Goal: Task Accomplishment & Management: Manage account settings

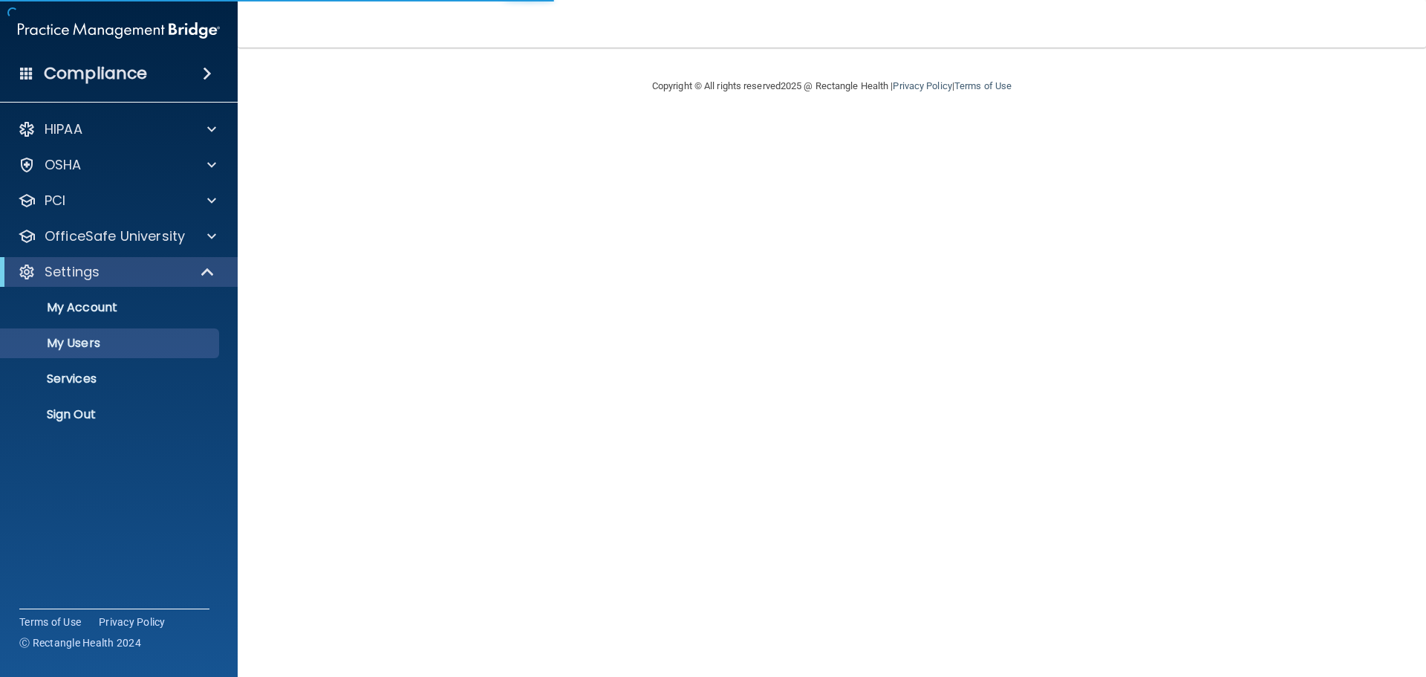
select select "20"
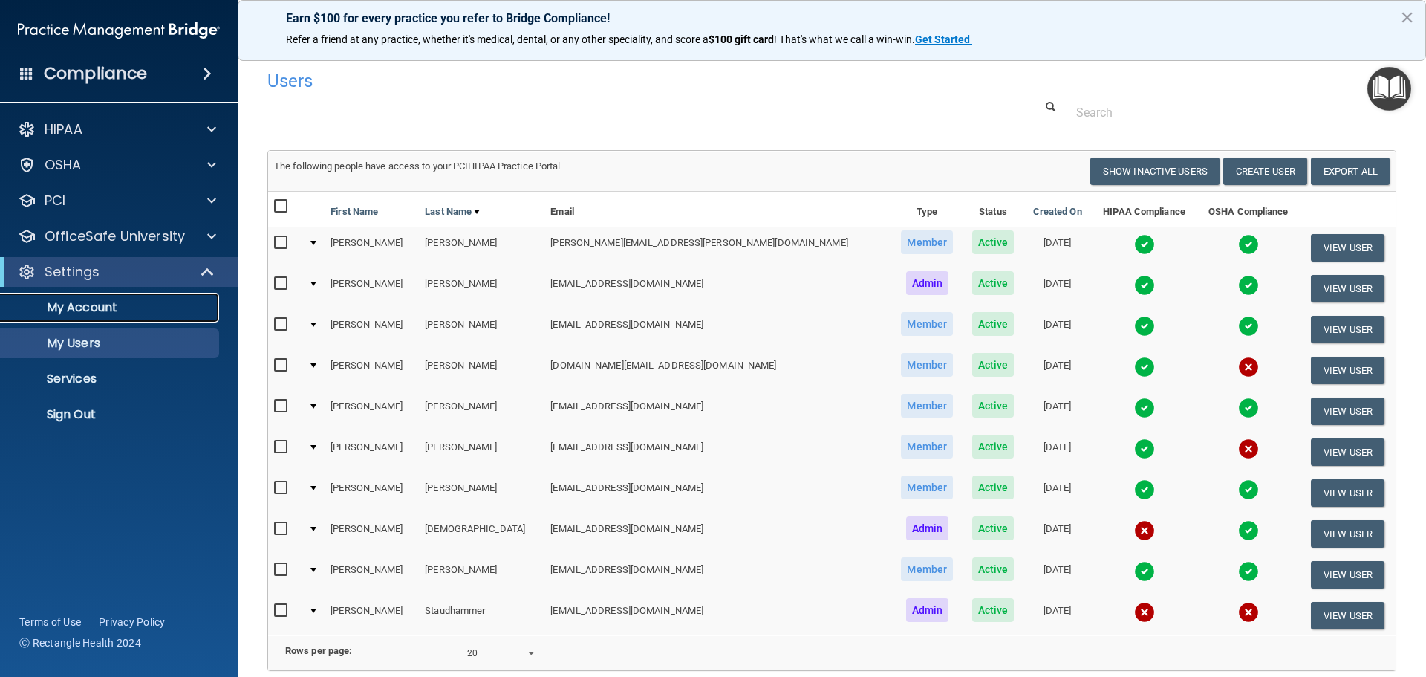
click at [139, 310] on p "My Account" at bounding box center [111, 307] width 203 height 15
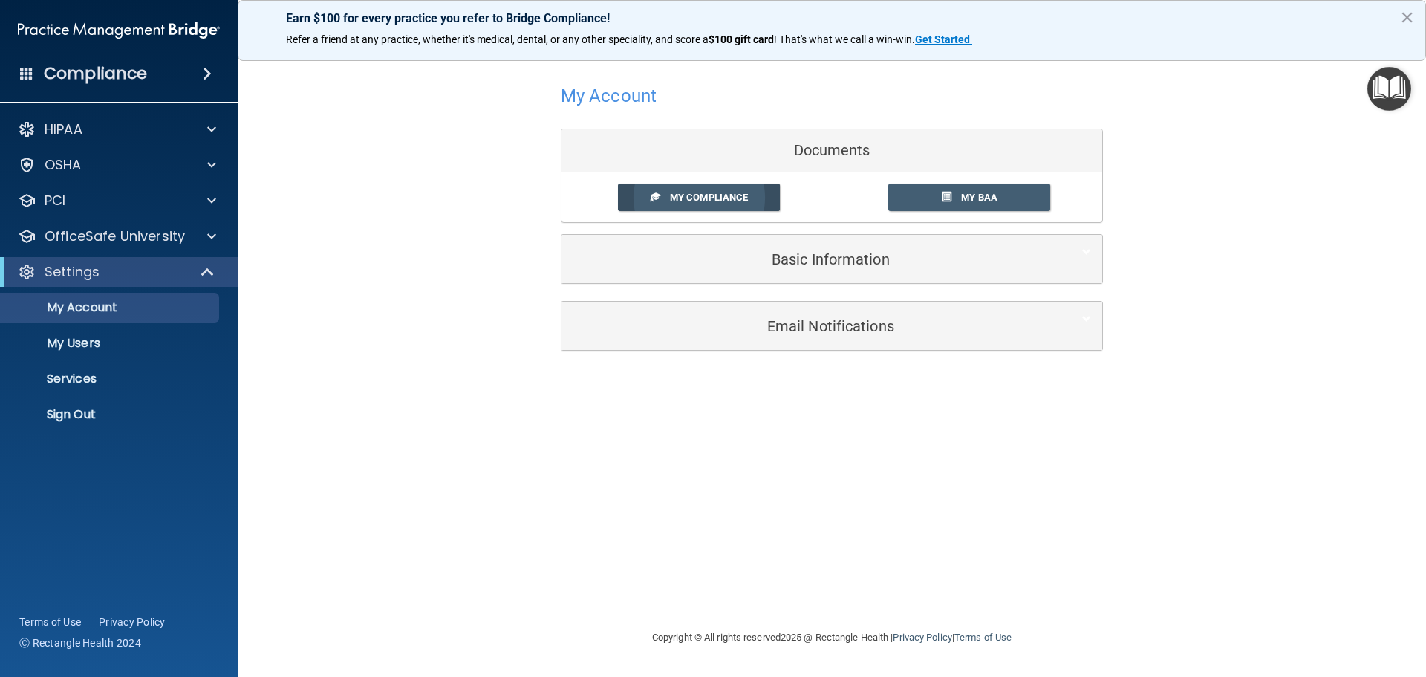
click at [753, 205] on link "My Compliance" at bounding box center [699, 196] width 163 height 27
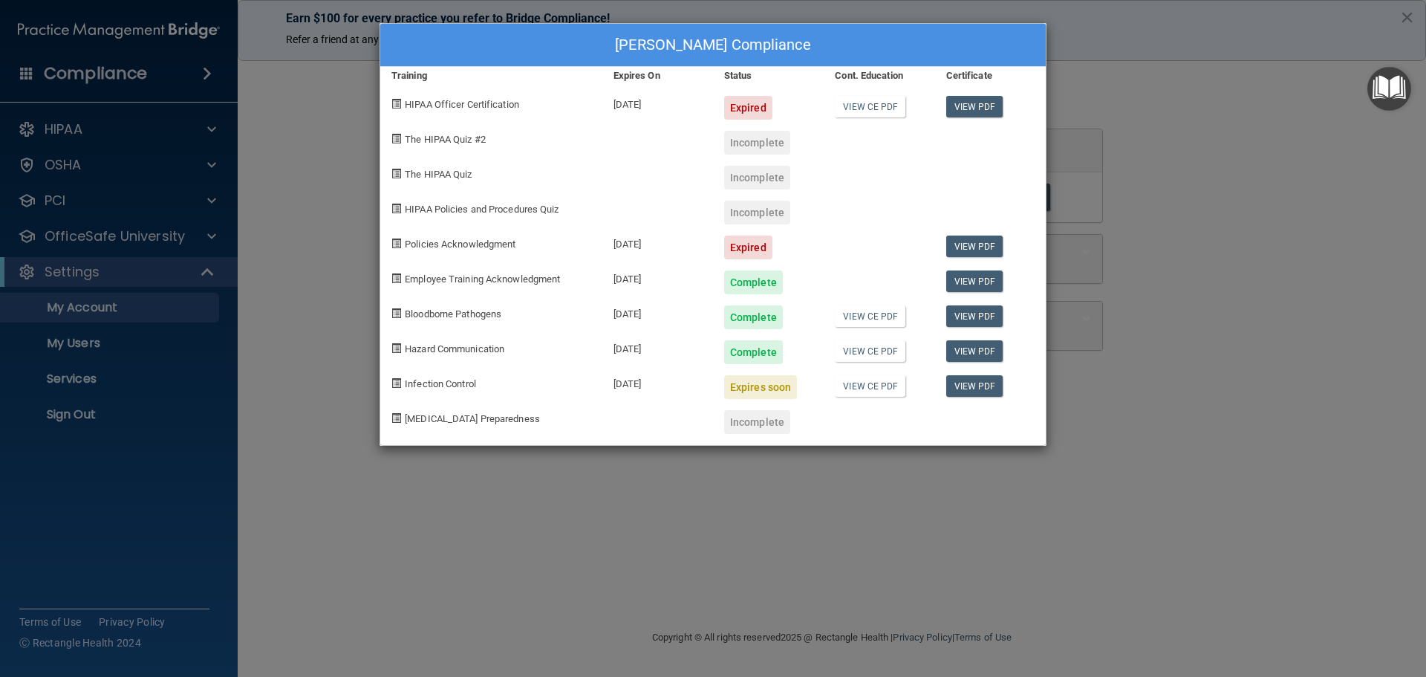
click at [284, 328] on div "Lisa Moorman's Compliance Training Expires On Status Cont. Education Certificat…" at bounding box center [713, 338] width 1426 height 677
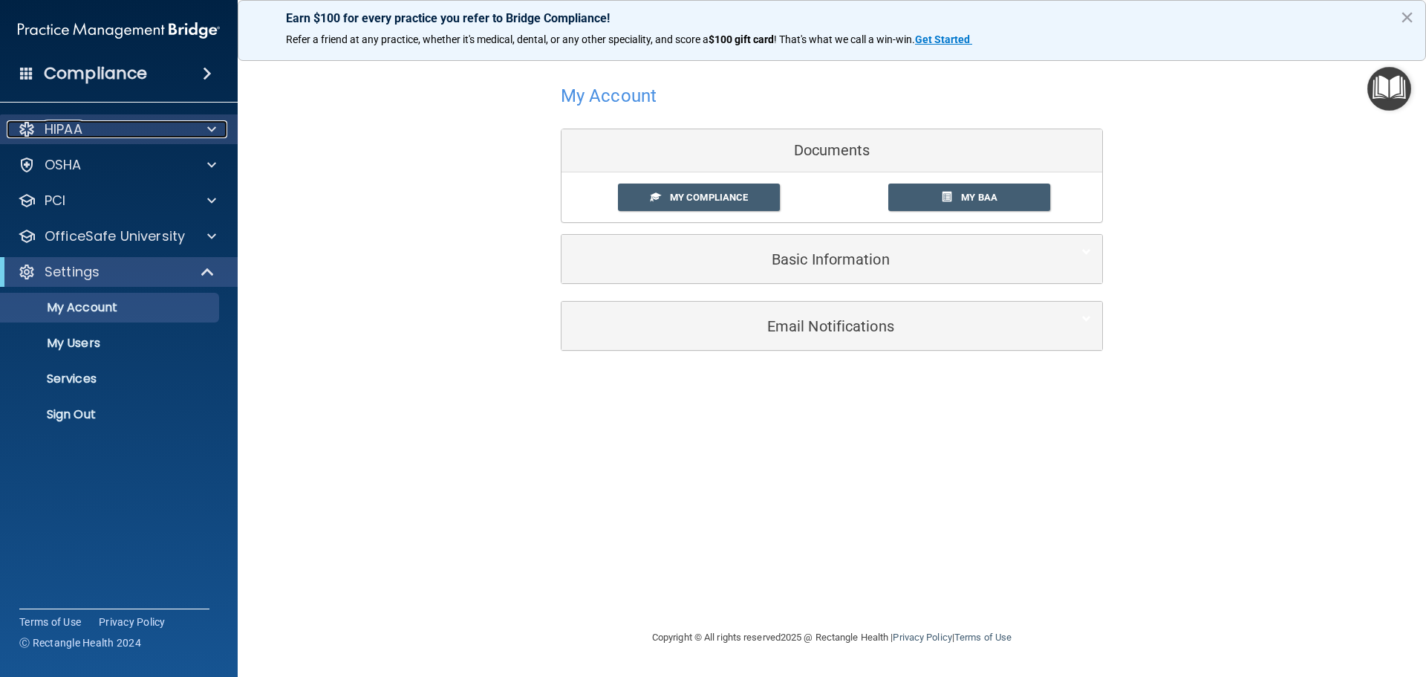
click at [213, 128] on span at bounding box center [211, 129] width 9 height 18
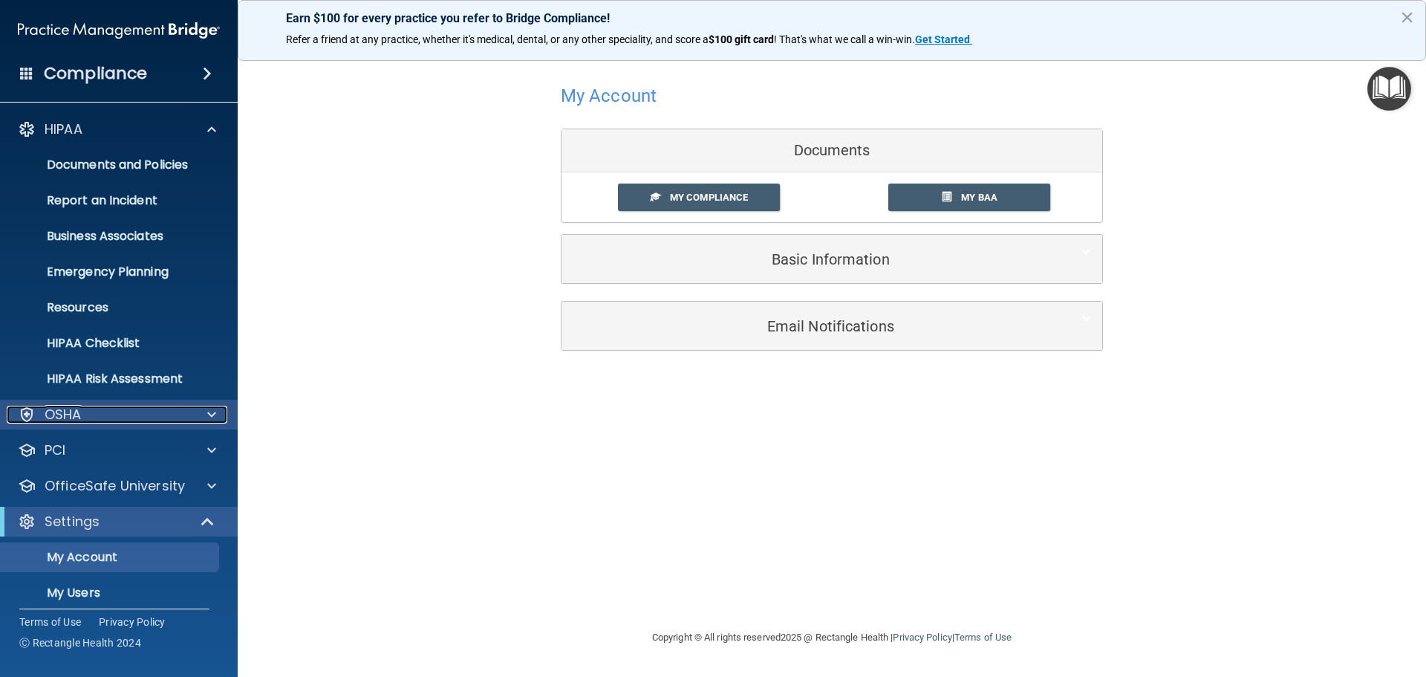
click at [212, 408] on span at bounding box center [211, 414] width 9 height 18
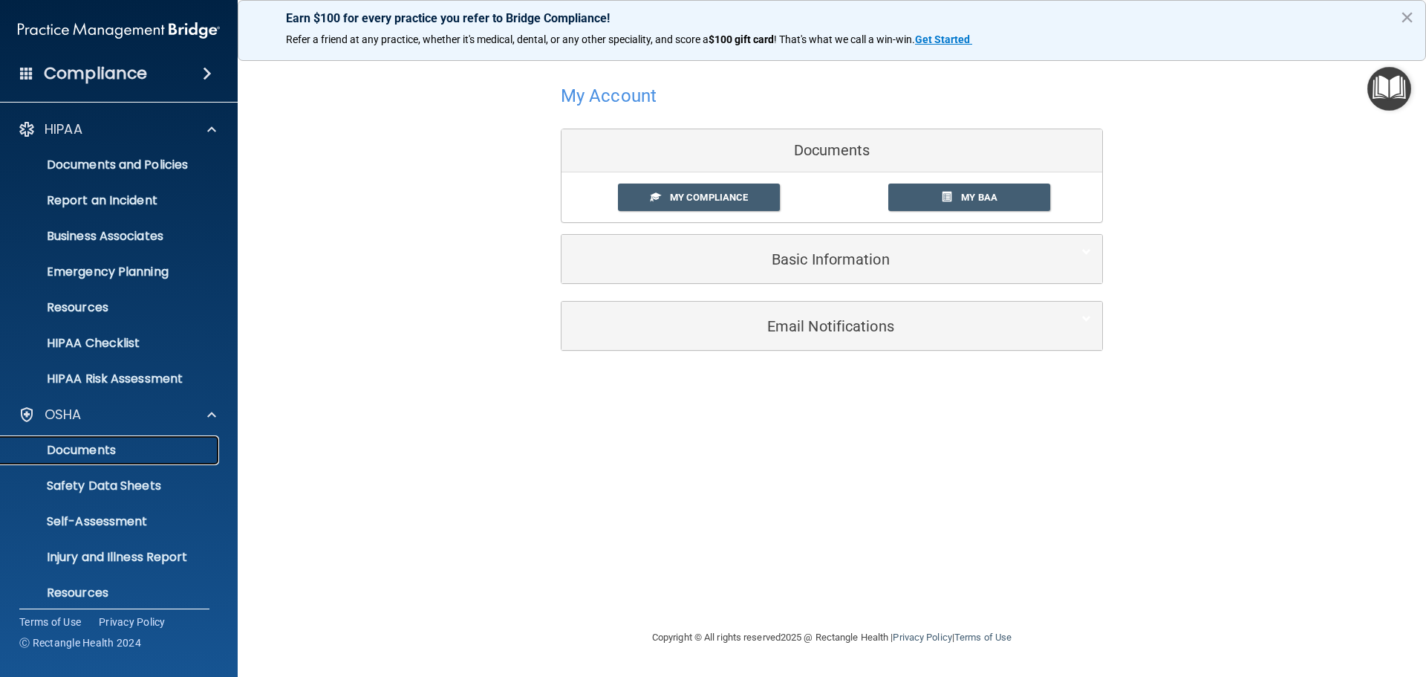
click at [209, 441] on link "Documents" at bounding box center [102, 450] width 234 height 30
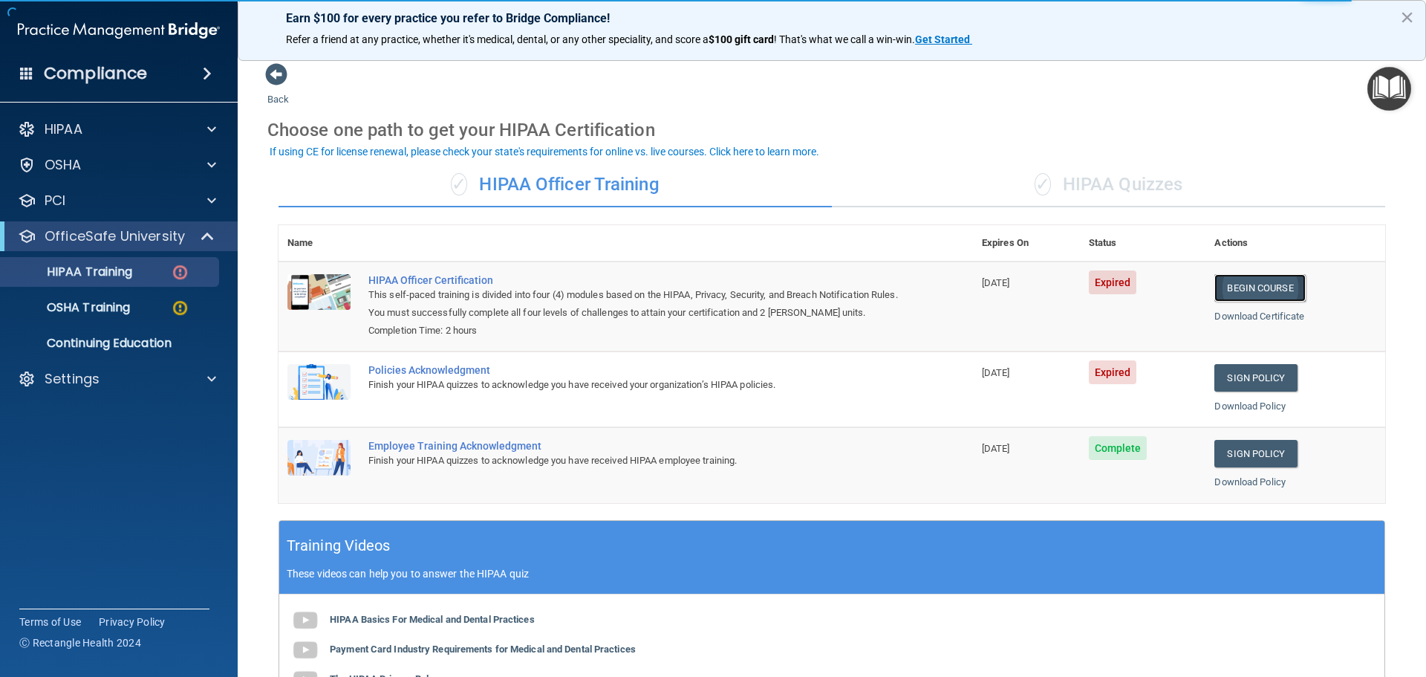
click at [1246, 288] on link "Begin Course" at bounding box center [1259, 287] width 91 height 27
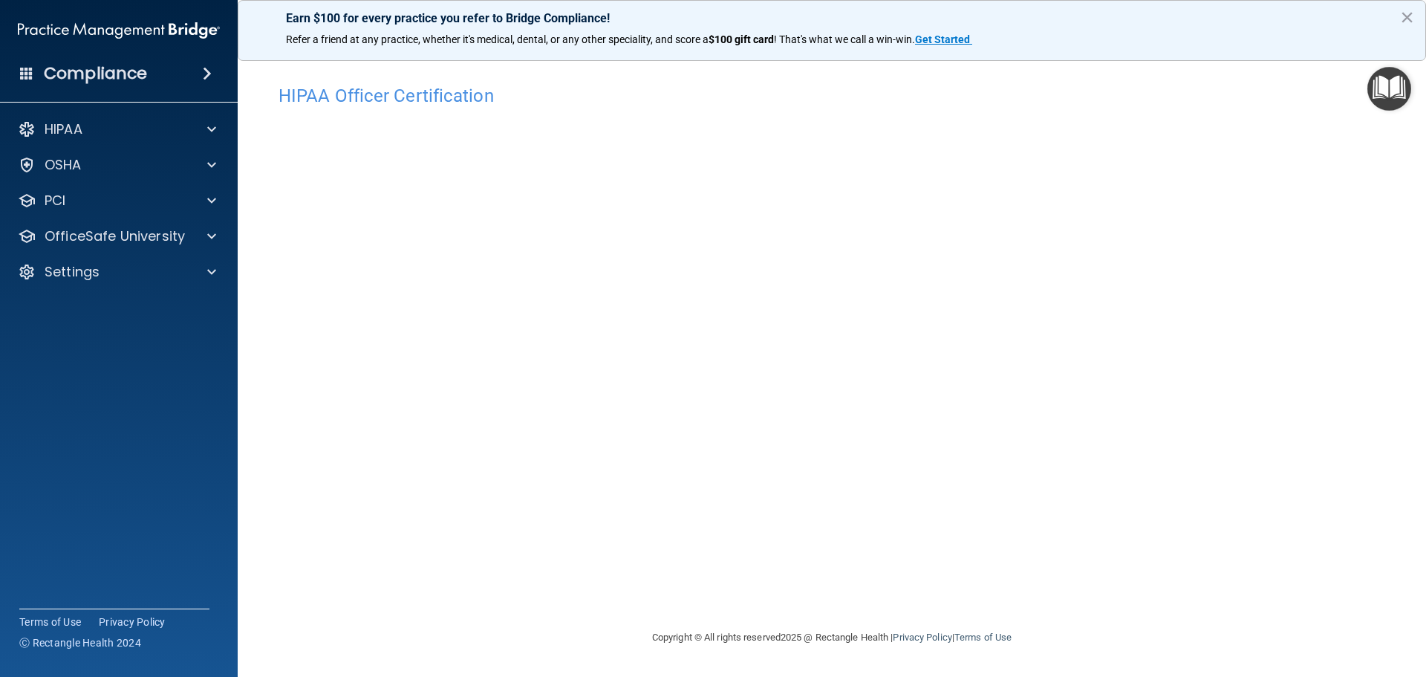
click at [1119, 643] on footer "Copyright © All rights reserved 2025 @ Rectangle Health | Privacy Policy | Term…" at bounding box center [831, 637] width 1129 height 48
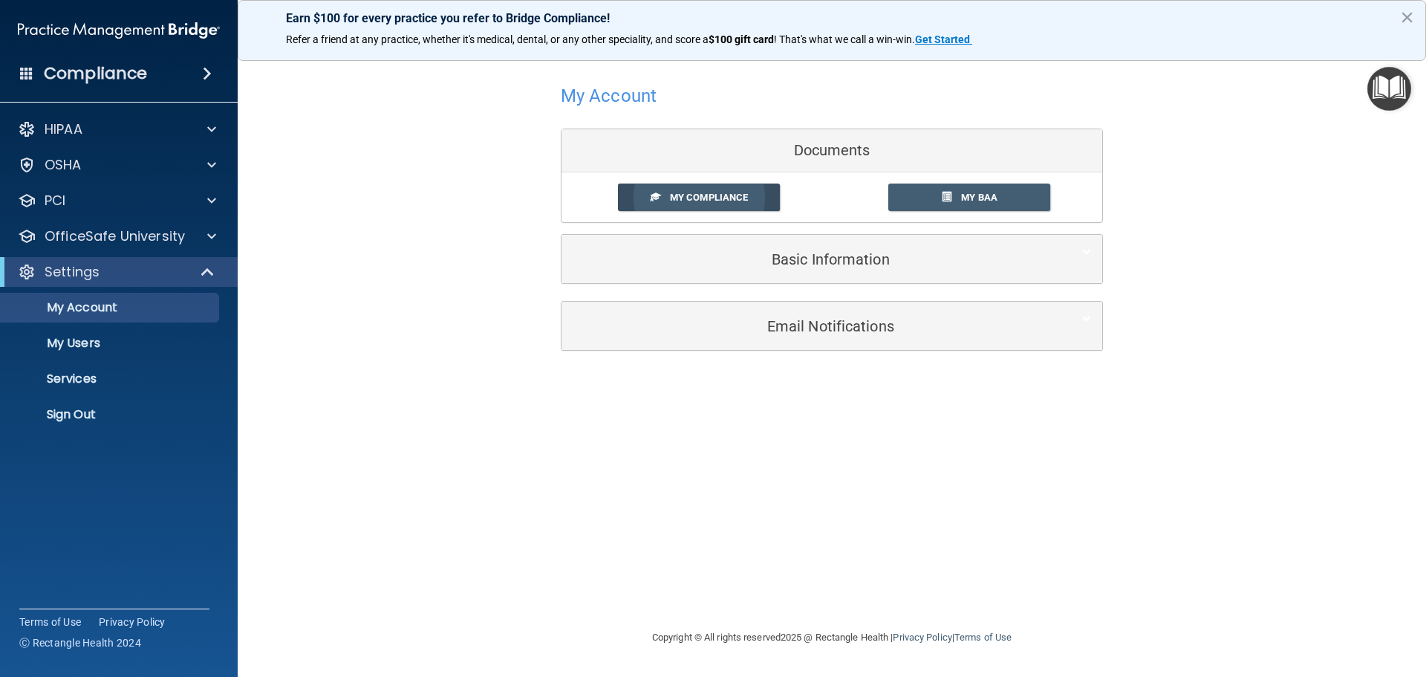
click at [755, 200] on link "My Compliance" at bounding box center [699, 196] width 163 height 27
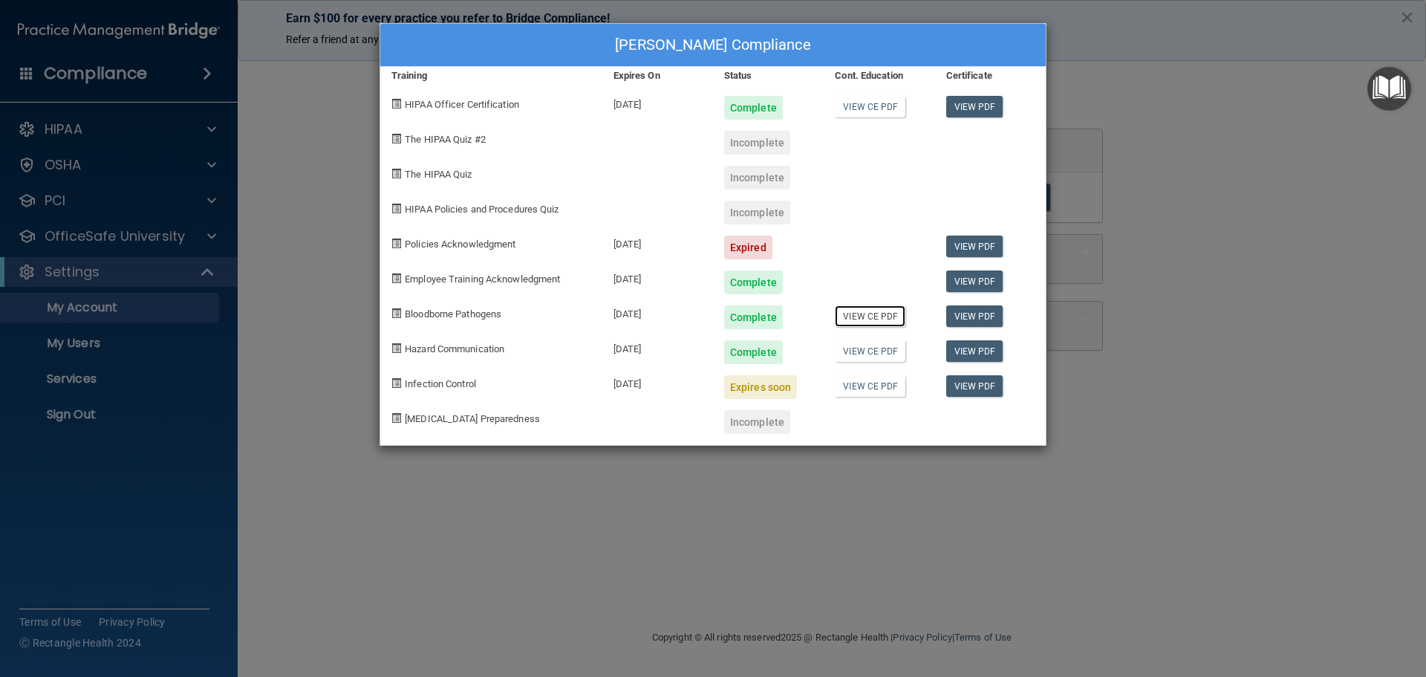
click at [893, 316] on link "View CE PDF" at bounding box center [870, 316] width 71 height 22
click at [833, 530] on div "Lisa Moorman's Compliance Training Expires On Status Cont. Education Certificat…" at bounding box center [713, 338] width 1426 height 677
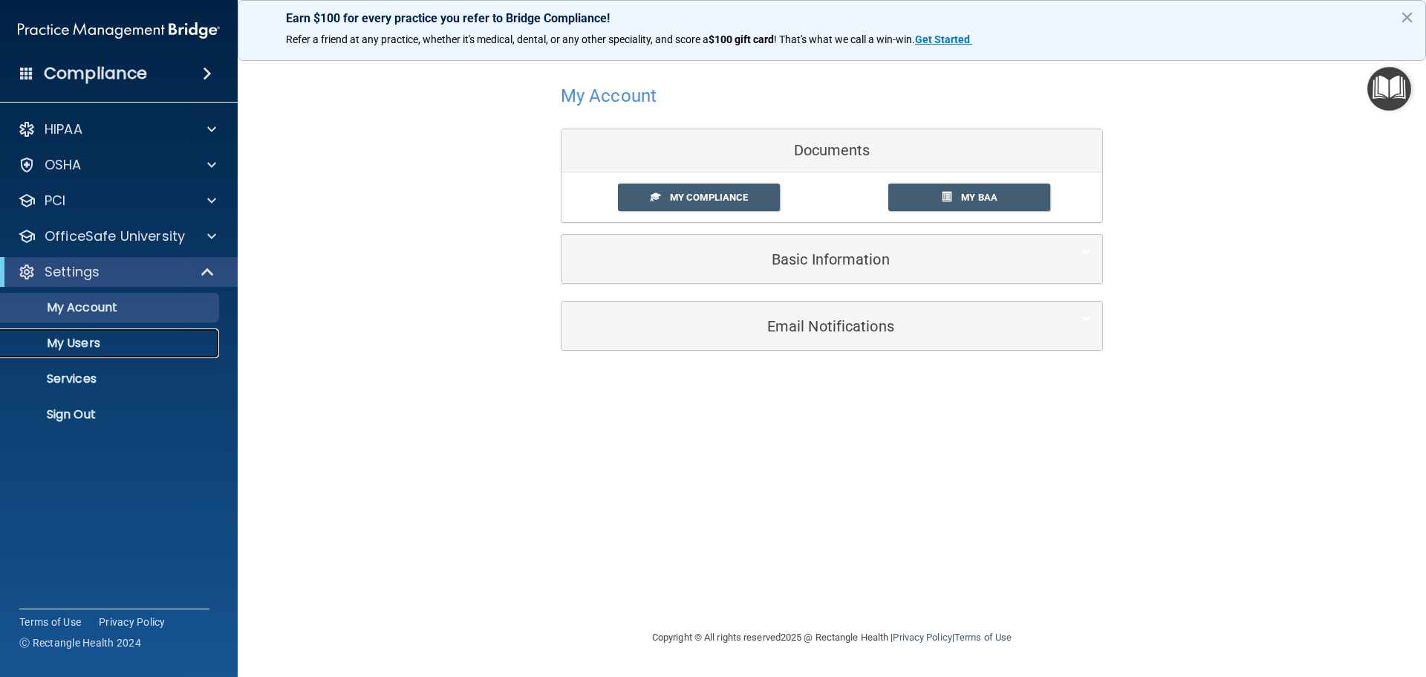
click at [80, 350] on p "My Users" at bounding box center [111, 343] width 203 height 15
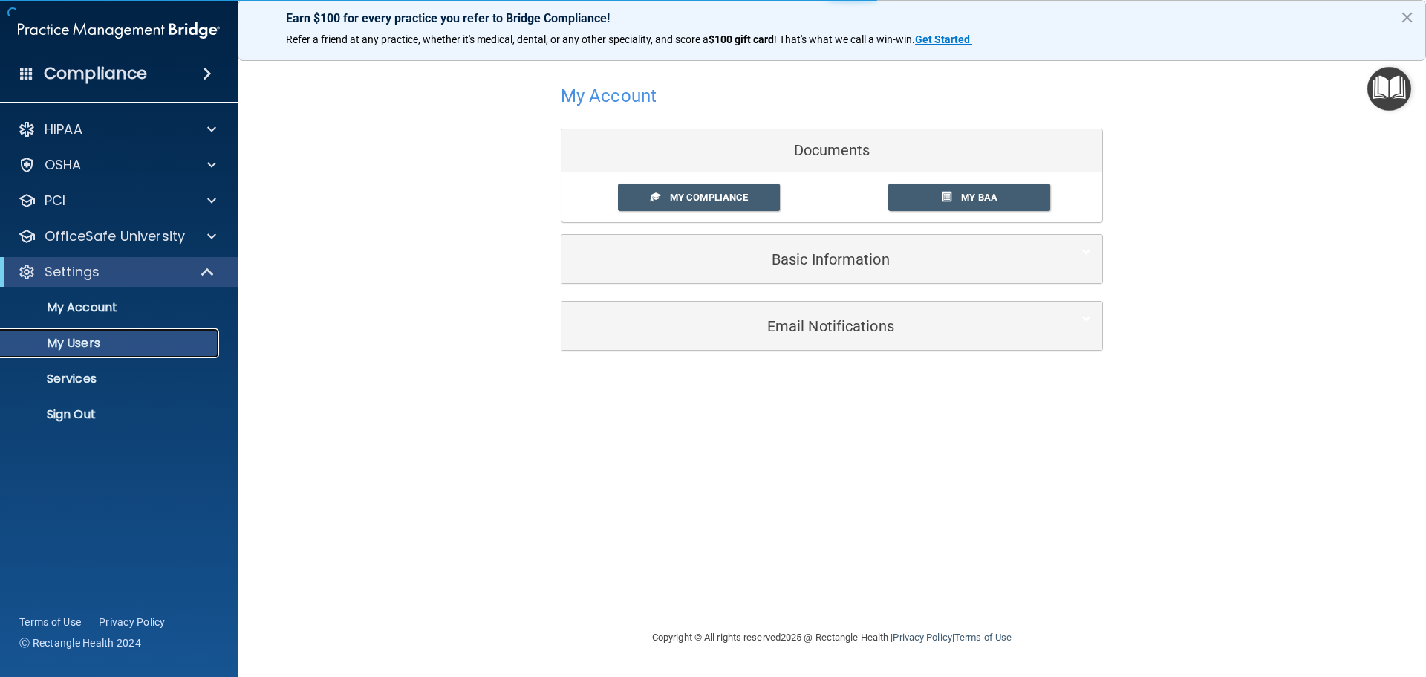
select select "20"
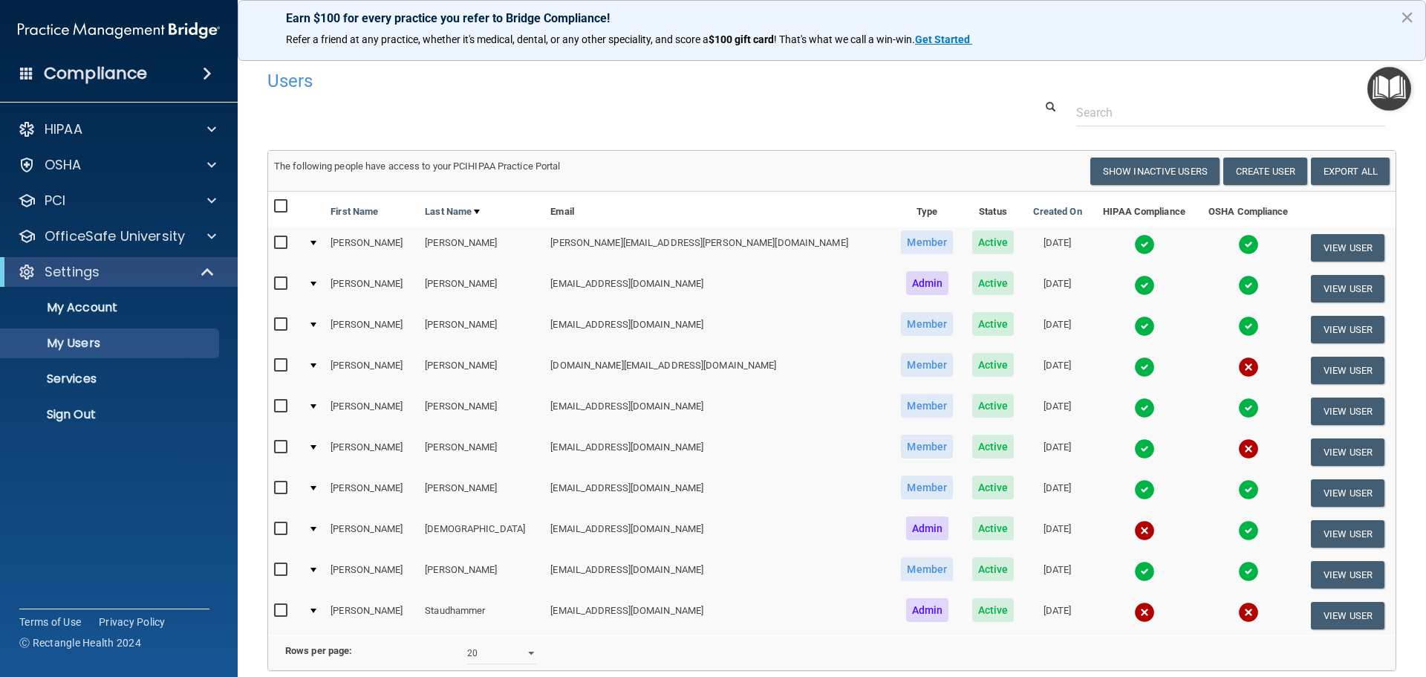
click at [428, 239] on td "[PERSON_NAME]" at bounding box center [482, 247] width 126 height 41
click at [277, 241] on input "checkbox" at bounding box center [282, 243] width 17 height 12
checkbox input "true"
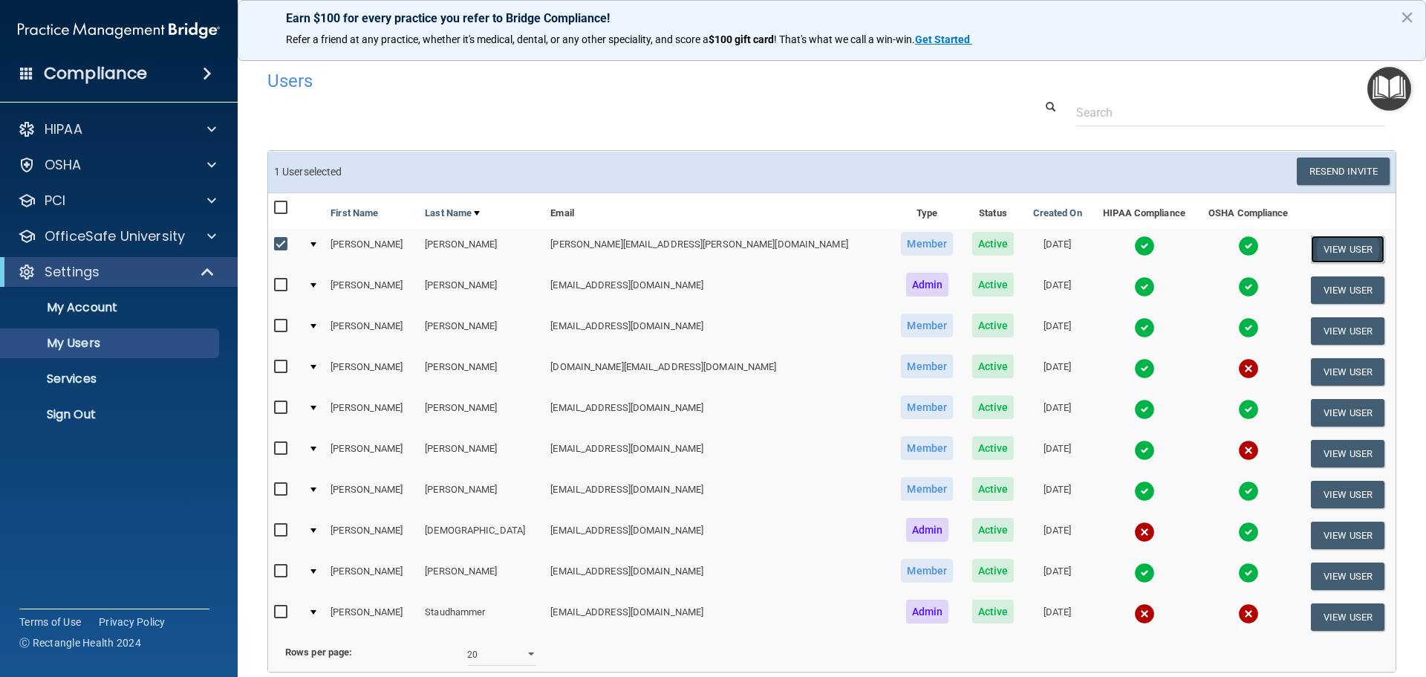
click at [1339, 240] on button "View User" at bounding box center [1348, 248] width 74 height 27
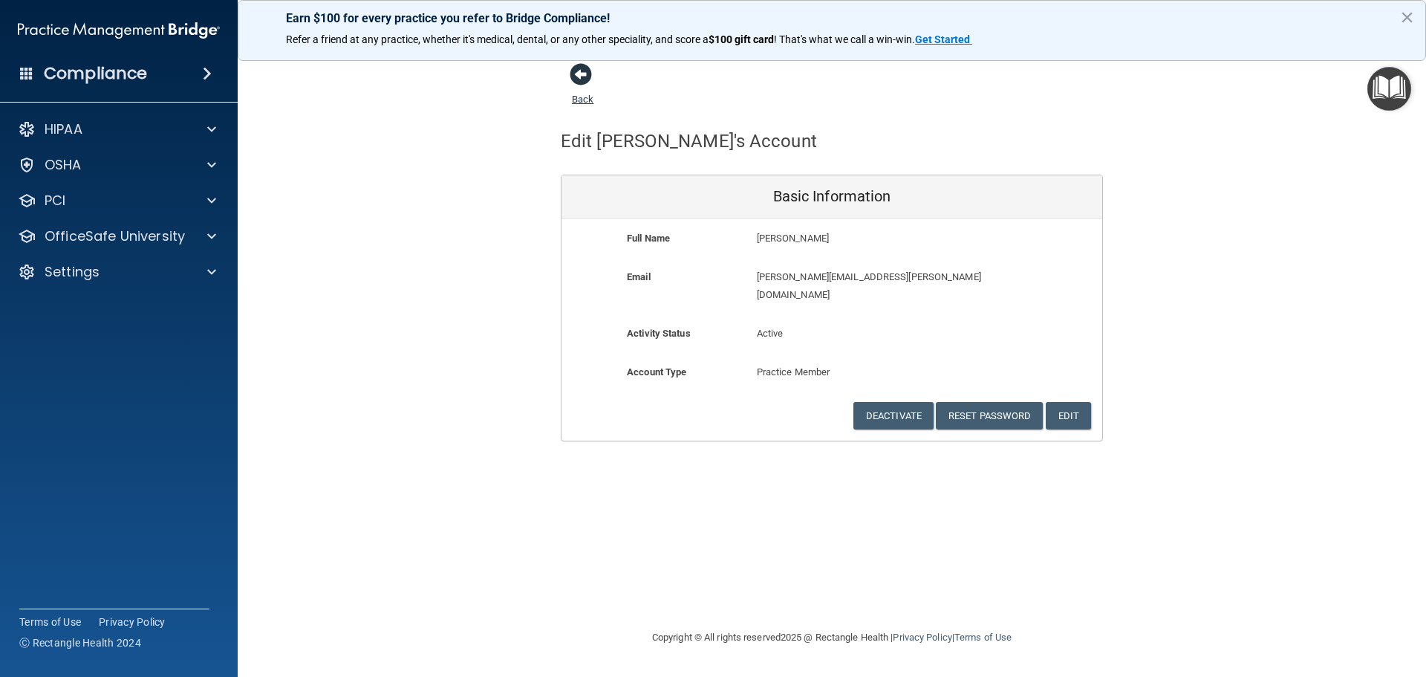
click at [576, 78] on span at bounding box center [581, 74] width 22 height 22
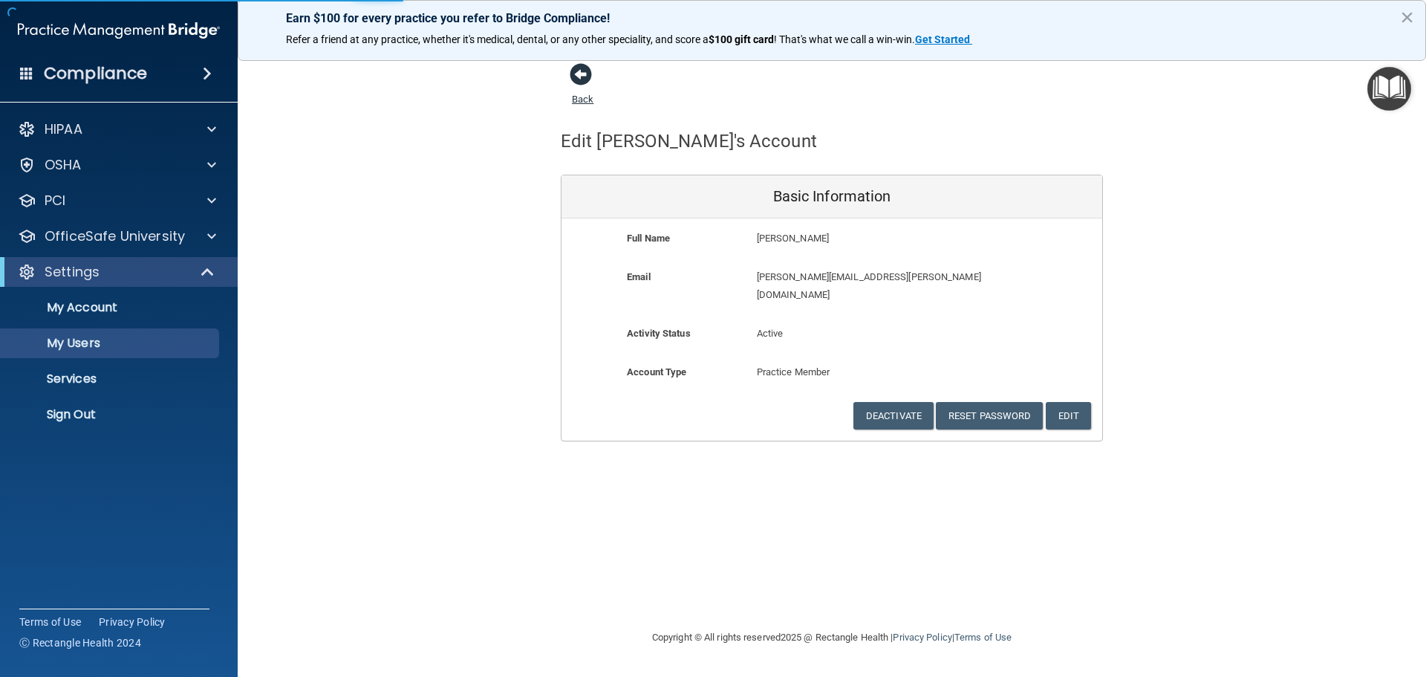
select select "20"
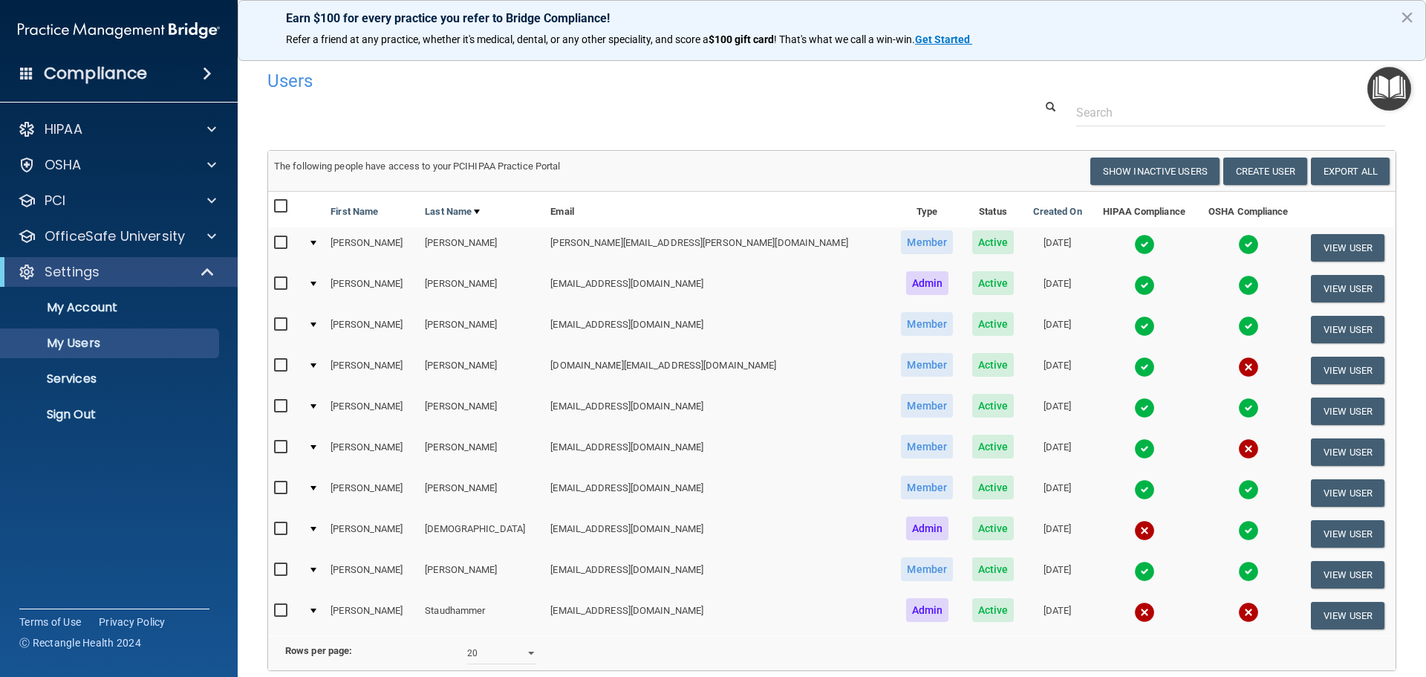
click at [1134, 234] on img at bounding box center [1144, 244] width 21 height 21
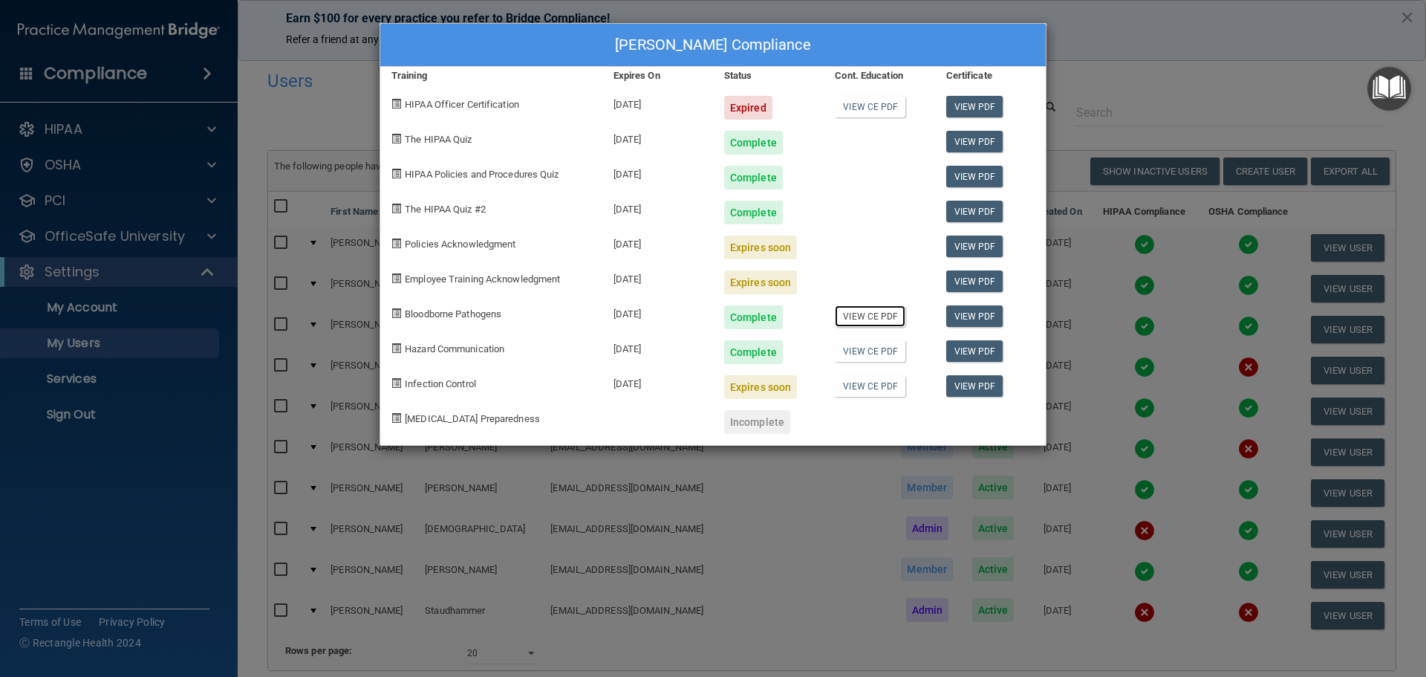
click at [882, 315] on link "View CE PDF" at bounding box center [870, 316] width 71 height 22
click at [871, 358] on link "View CE PDF" at bounding box center [870, 351] width 71 height 22
click at [872, 384] on link "View CE PDF" at bounding box center [870, 386] width 71 height 22
click at [1115, 38] on div "Tanya Bailes's Compliance Training Expires On Status Cont. Education Certificat…" at bounding box center [713, 338] width 1426 height 677
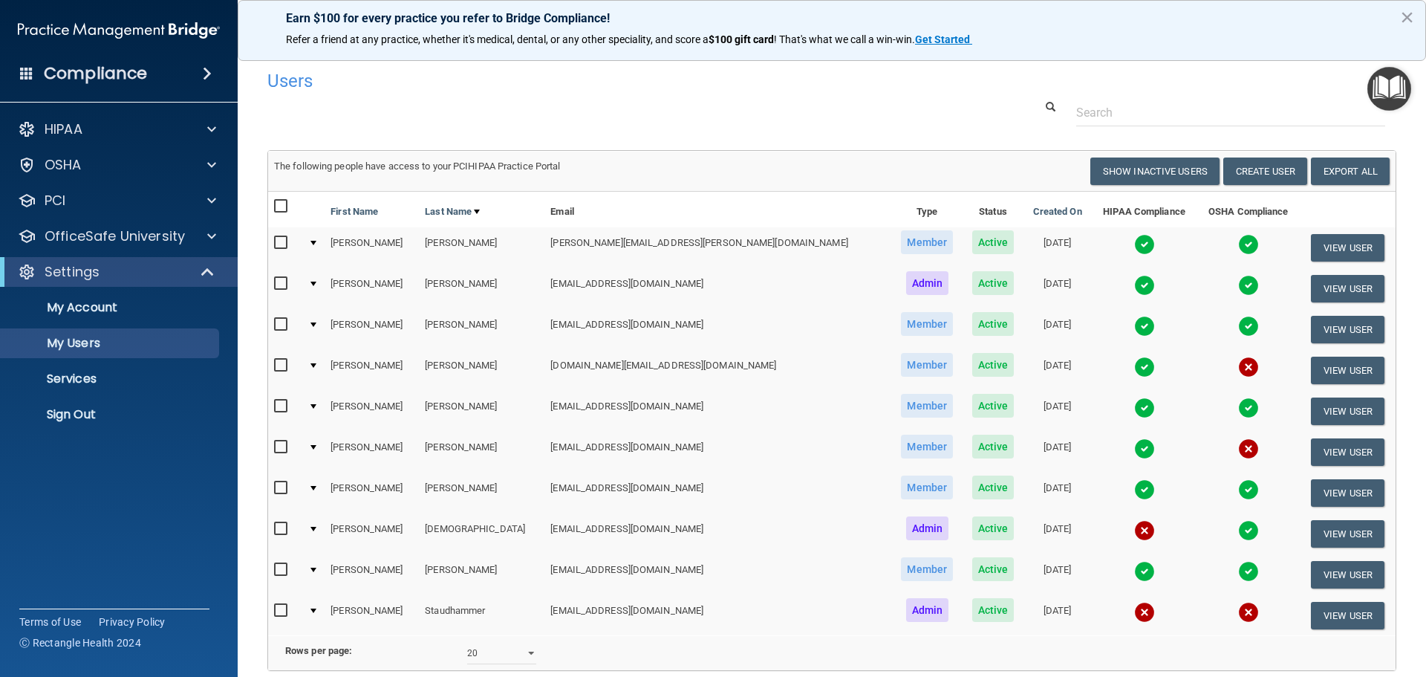
click at [1134, 441] on img at bounding box center [1144, 448] width 21 height 21
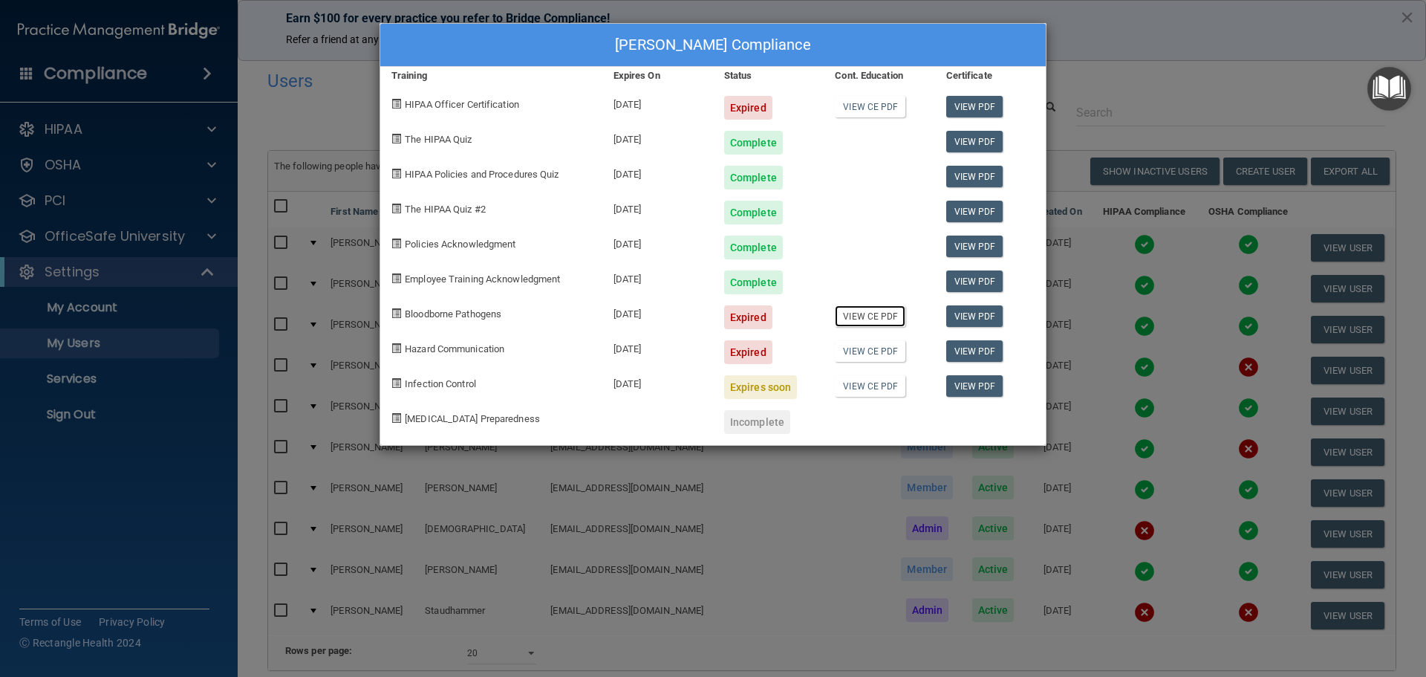
click at [896, 319] on link "View CE PDF" at bounding box center [870, 316] width 71 height 22
click at [865, 359] on link "View CE PDF" at bounding box center [870, 351] width 71 height 22
click at [869, 106] on link "View CE PDF" at bounding box center [870, 107] width 71 height 22
click at [1195, 44] on div "Angelica Hernandez's Compliance Training Expires On Status Cont. Education Cert…" at bounding box center [713, 338] width 1426 height 677
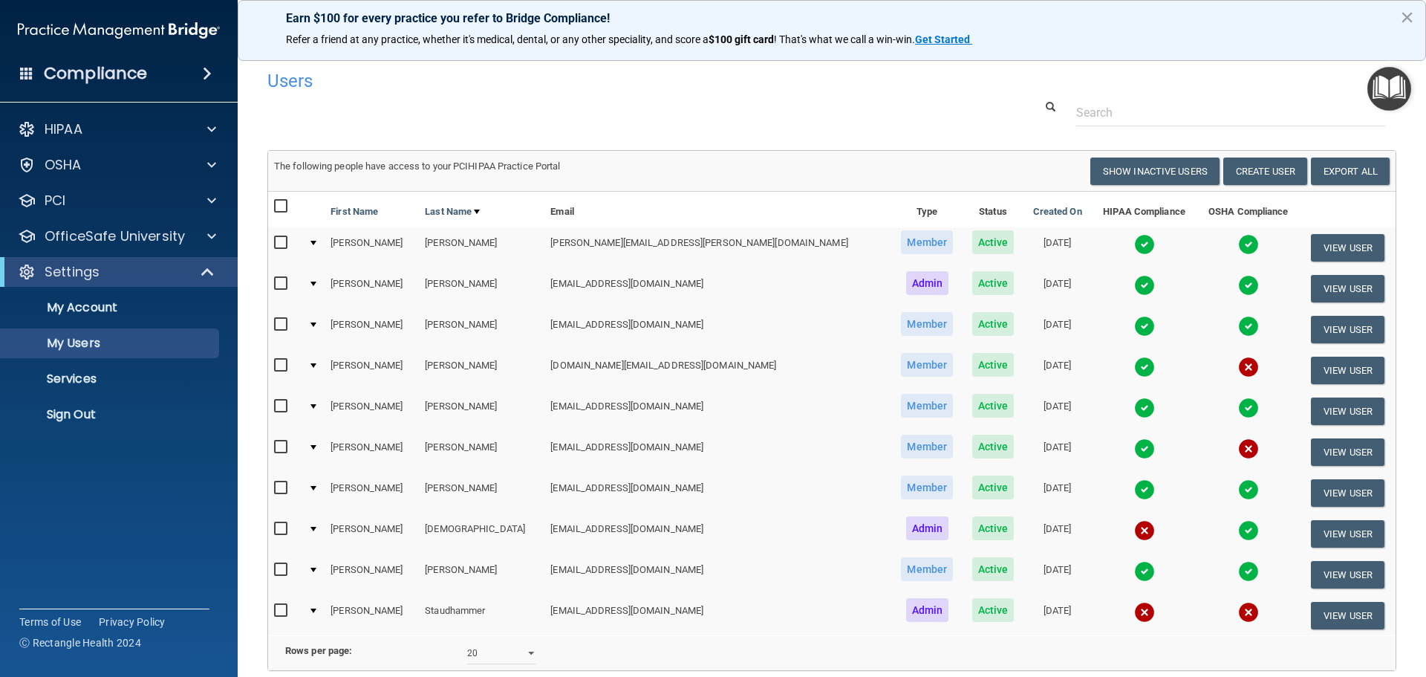
click at [460, 324] on td "[PERSON_NAME]" at bounding box center [482, 329] width 126 height 41
click at [279, 323] on input "checkbox" at bounding box center [282, 325] width 17 height 12
checkbox input "true"
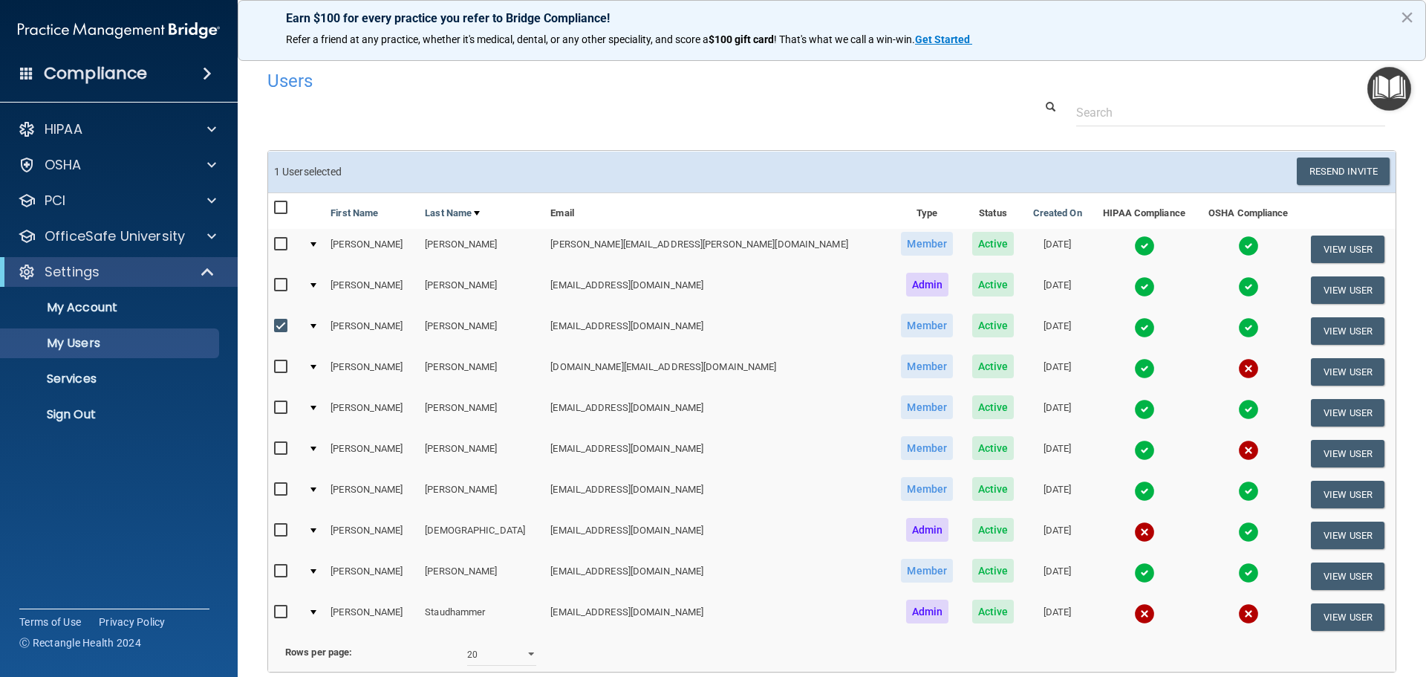
click at [1134, 327] on img at bounding box center [1144, 327] width 21 height 21
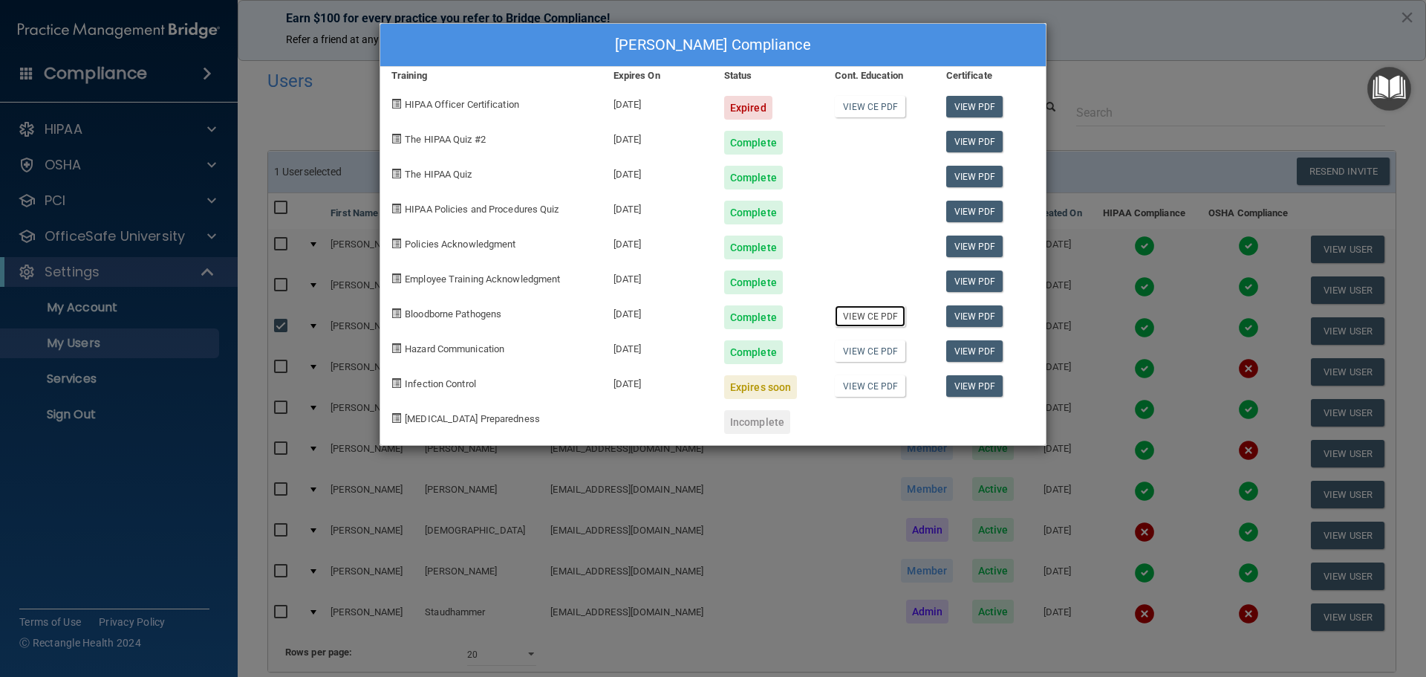
click at [887, 322] on link "View CE PDF" at bounding box center [870, 316] width 71 height 22
click at [882, 352] on link "View CE PDF" at bounding box center [870, 351] width 71 height 22
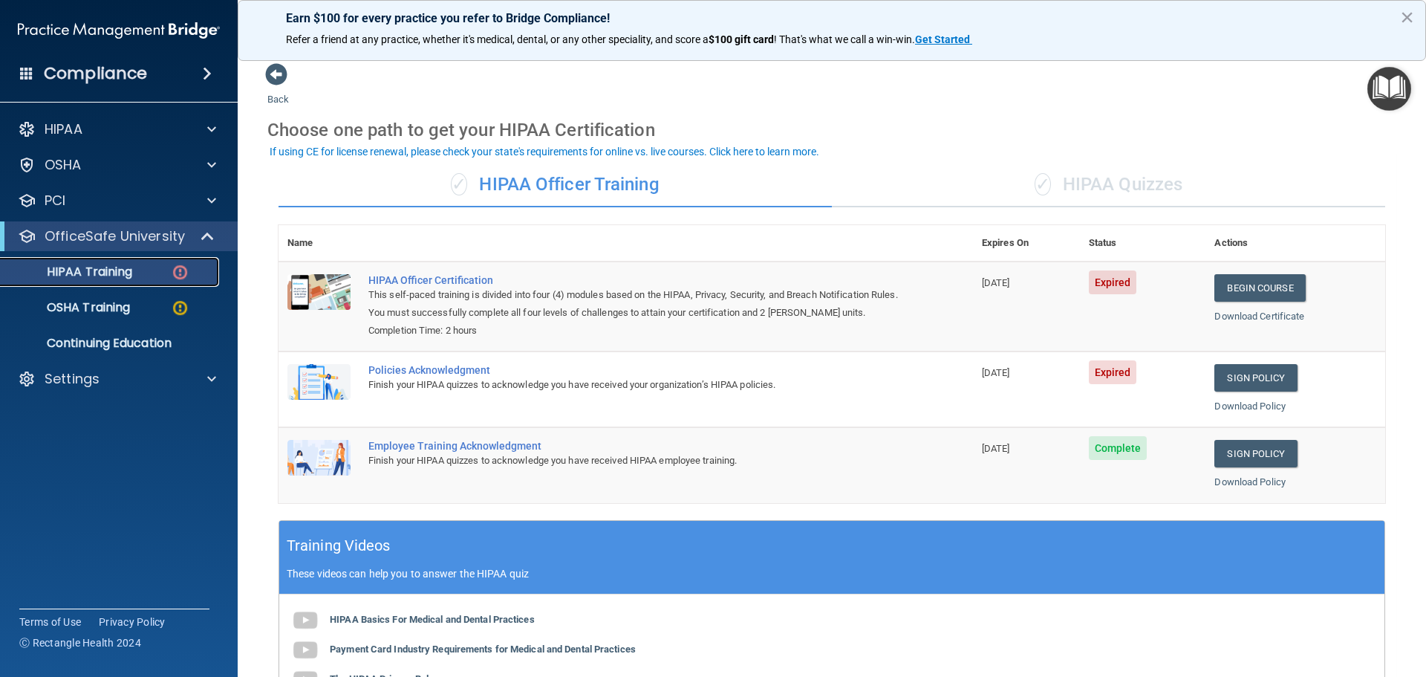
click at [183, 278] on img at bounding box center [180, 272] width 19 height 19
click at [209, 375] on span at bounding box center [211, 379] width 9 height 18
click at [145, 457] on link "My Users" at bounding box center [102, 450] width 234 height 30
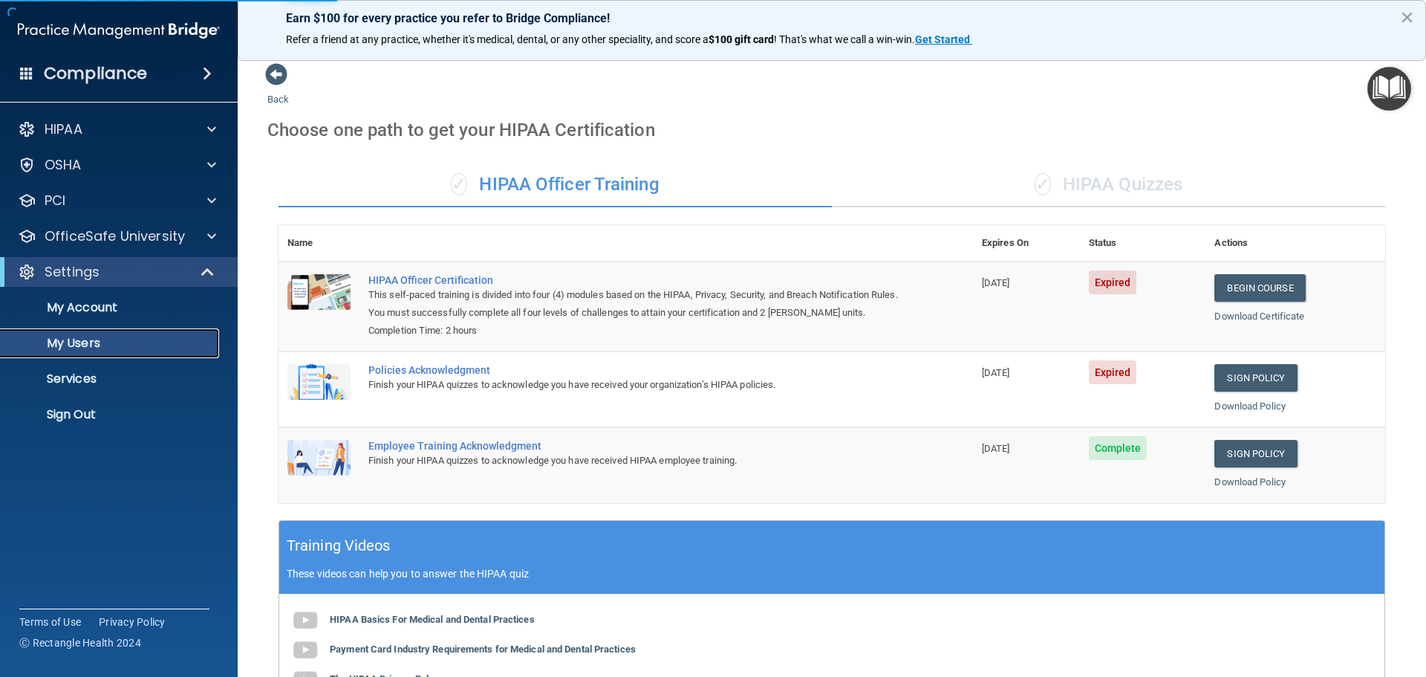
select select "20"
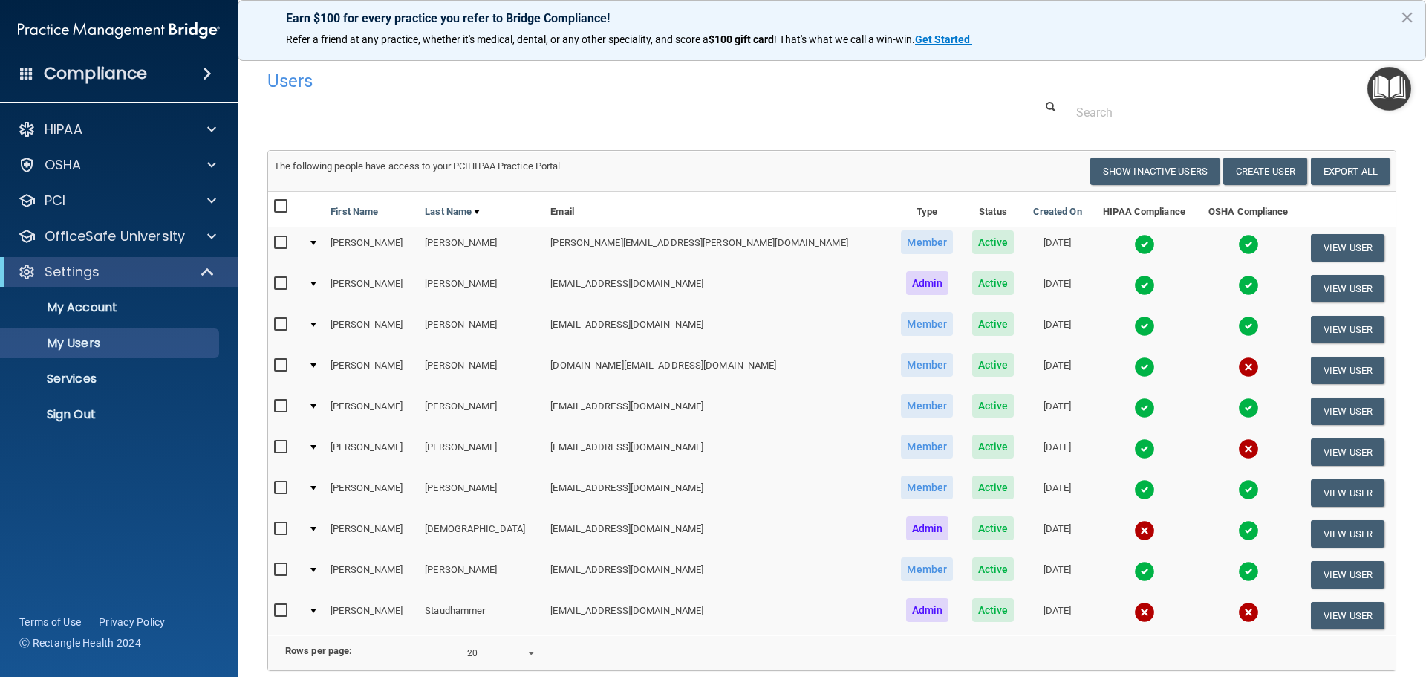
click at [284, 404] on input "checkbox" at bounding box center [282, 406] width 17 height 12
checkbox input "true"
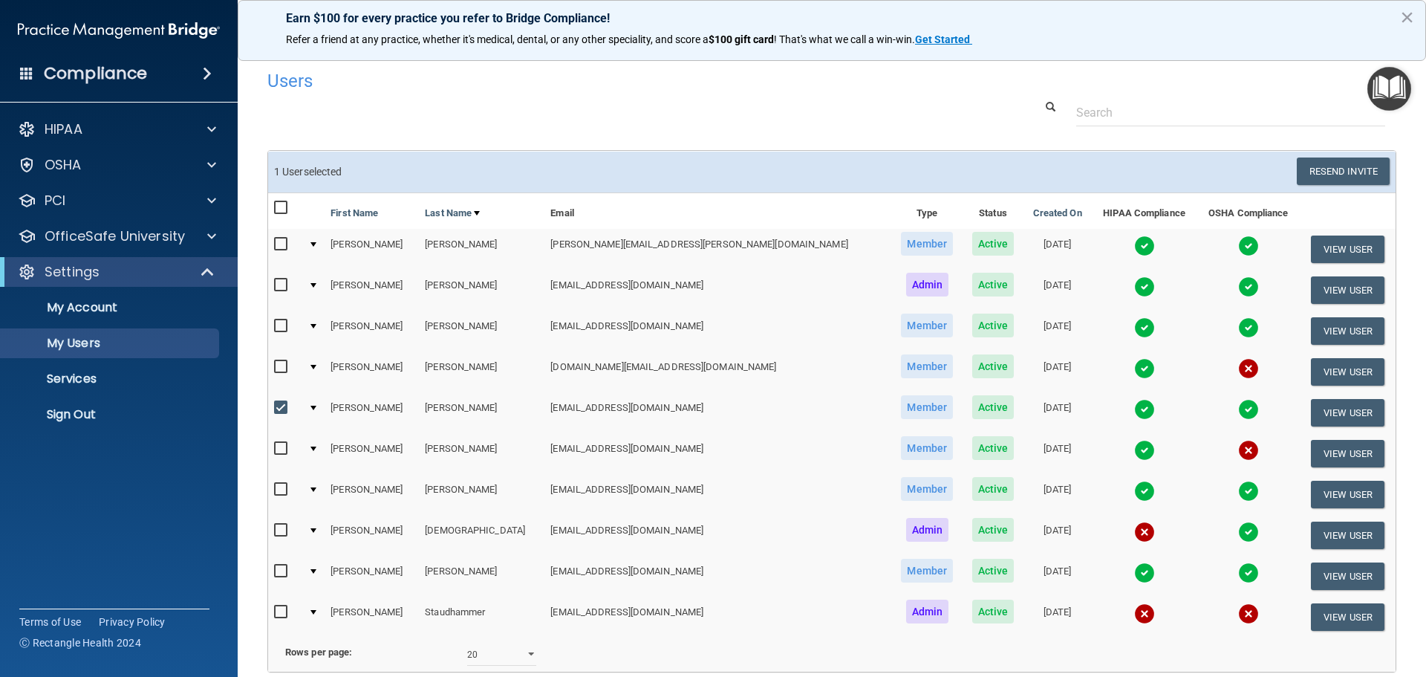
click at [1134, 405] on img at bounding box center [1144, 409] width 21 height 21
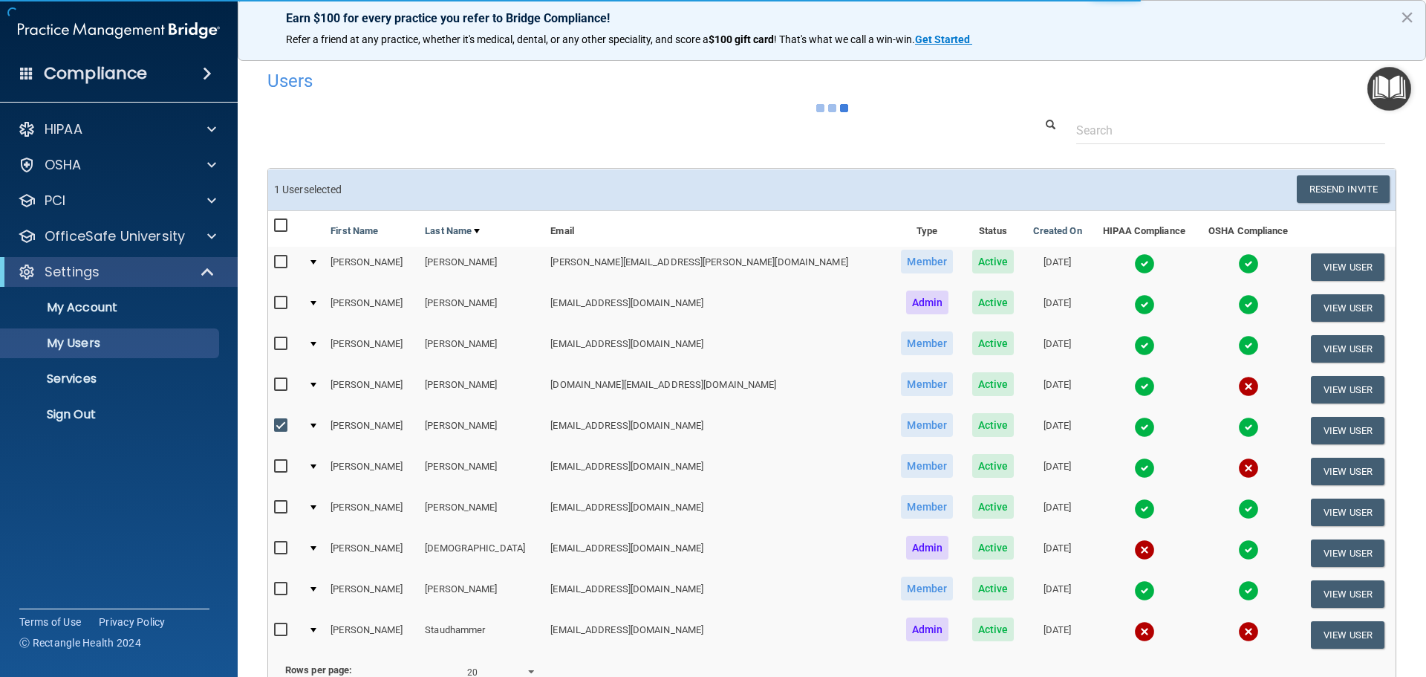
click at [1071, 424] on body "Compliance HIPAA Documents and Policies Report an Incident Business Associates …" at bounding box center [713, 338] width 1426 height 677
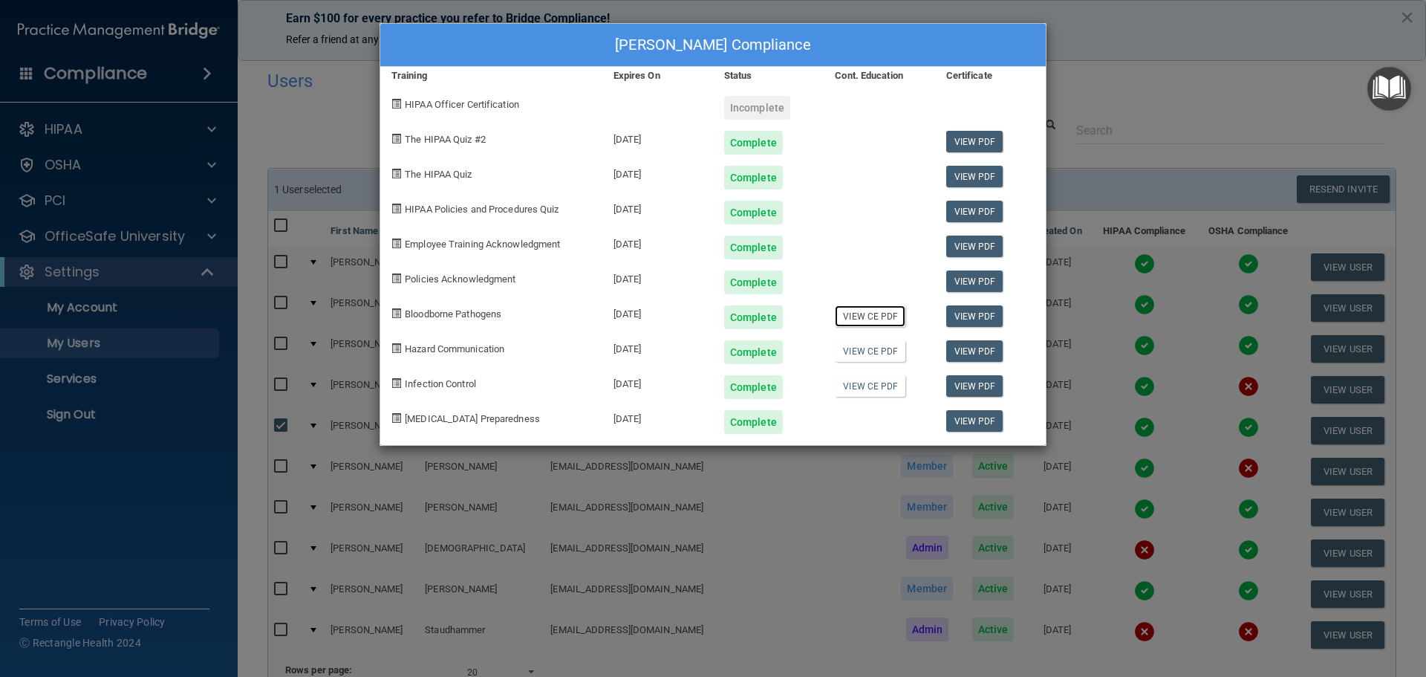
click at [889, 317] on link "View CE PDF" at bounding box center [870, 316] width 71 height 22
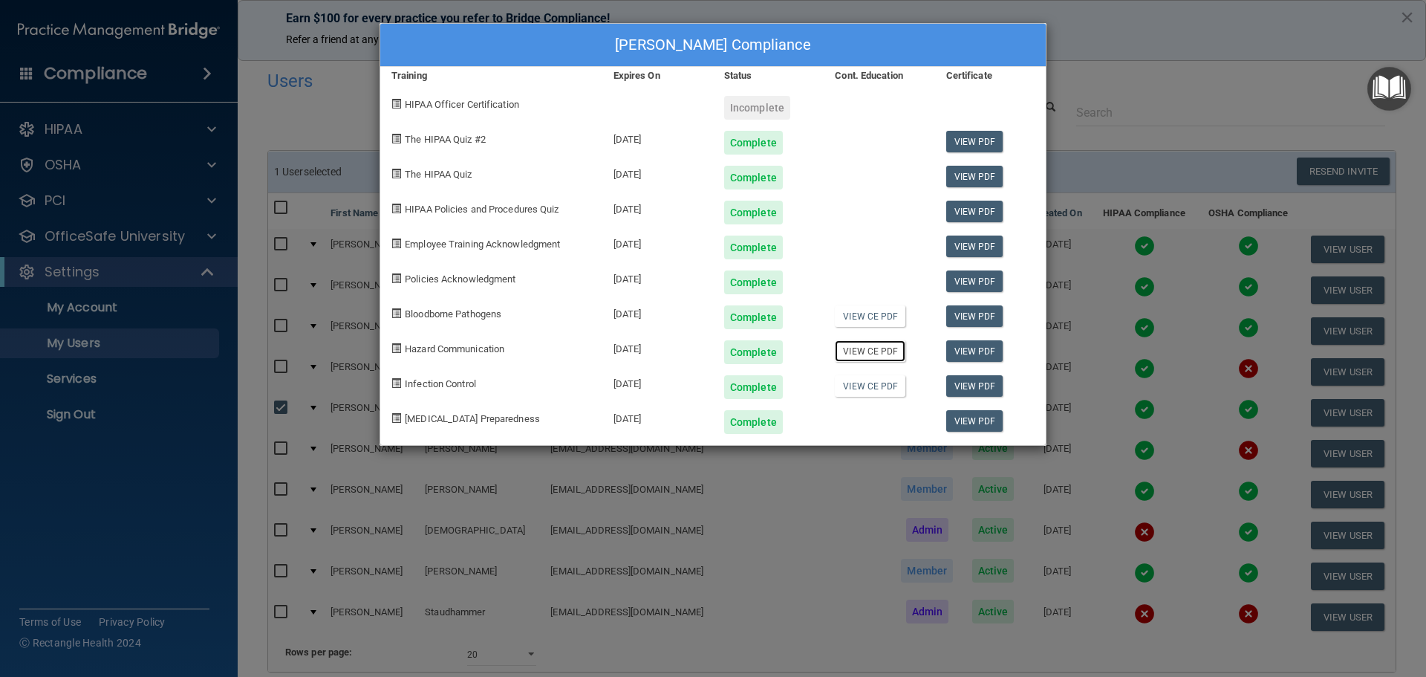
click at [862, 360] on link "View CE PDF" at bounding box center [870, 351] width 71 height 22
click at [270, 117] on div "[PERSON_NAME] Compliance Training Expires On Status Cont. Education Certificate…" at bounding box center [713, 338] width 1426 height 677
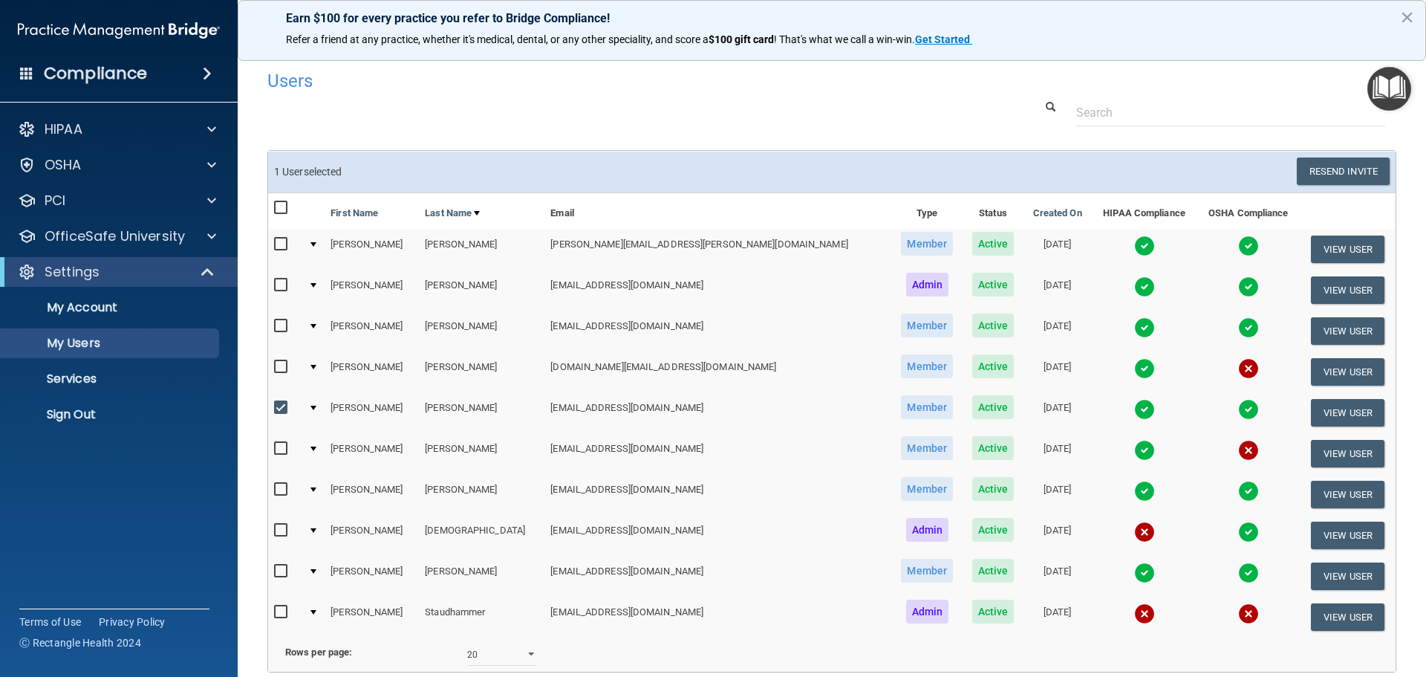
click at [276, 567] on input "checkbox" at bounding box center [282, 571] width 17 height 12
checkbox input "true"
click at [1134, 568] on img at bounding box center [1144, 572] width 21 height 21
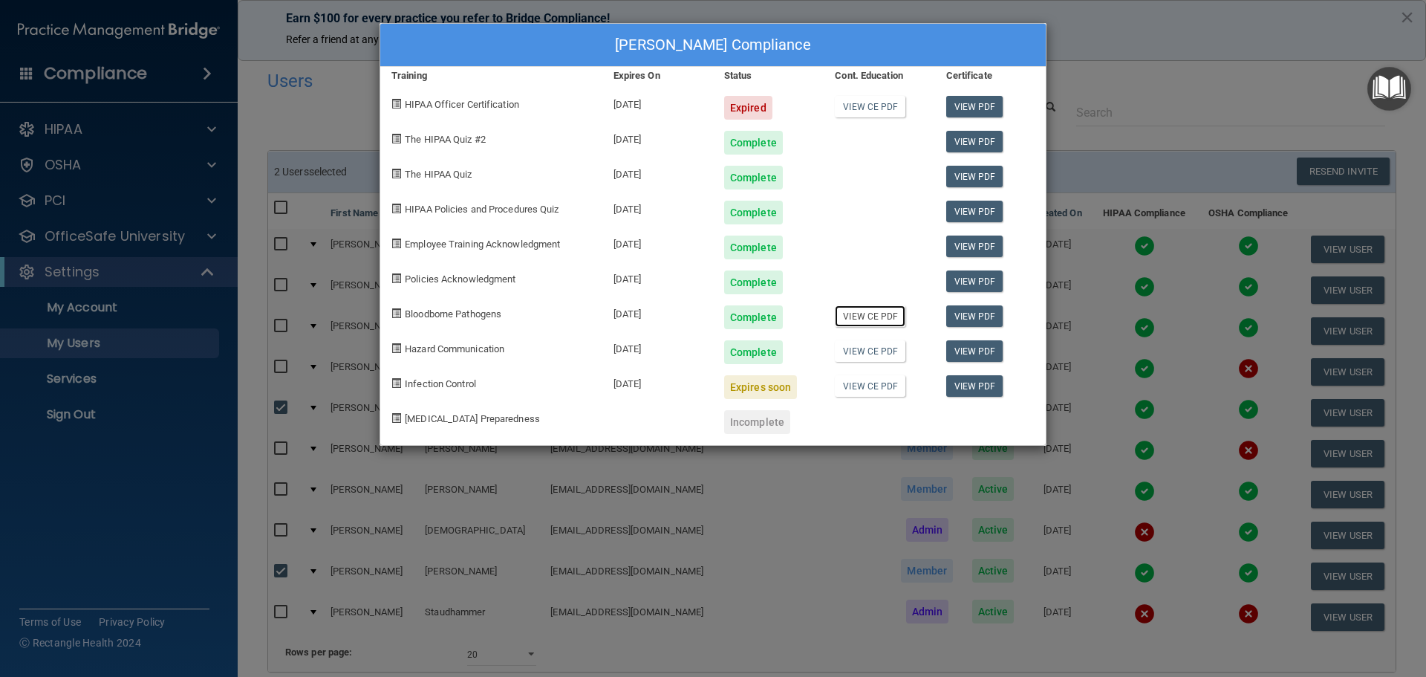
click at [885, 318] on link "View CE PDF" at bounding box center [870, 316] width 71 height 22
click at [896, 347] on link "View CE PDF" at bounding box center [870, 351] width 71 height 22
click at [1089, 25] on div "[PERSON_NAME] Compliance Training Expires On Status Cont. Education Certificate…" at bounding box center [713, 338] width 1426 height 677
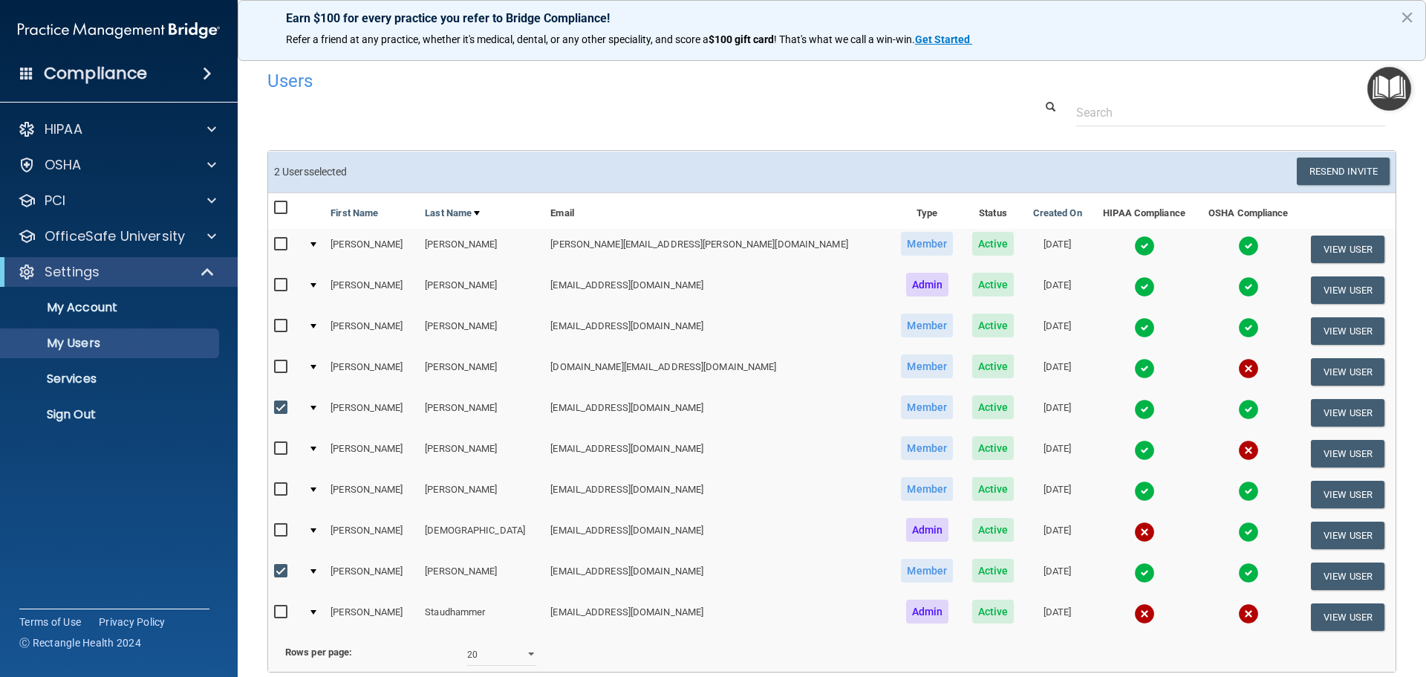
click at [276, 285] on input "checkbox" at bounding box center [282, 285] width 17 height 12
checkbox input "true"
click at [1134, 285] on img at bounding box center [1144, 286] width 21 height 21
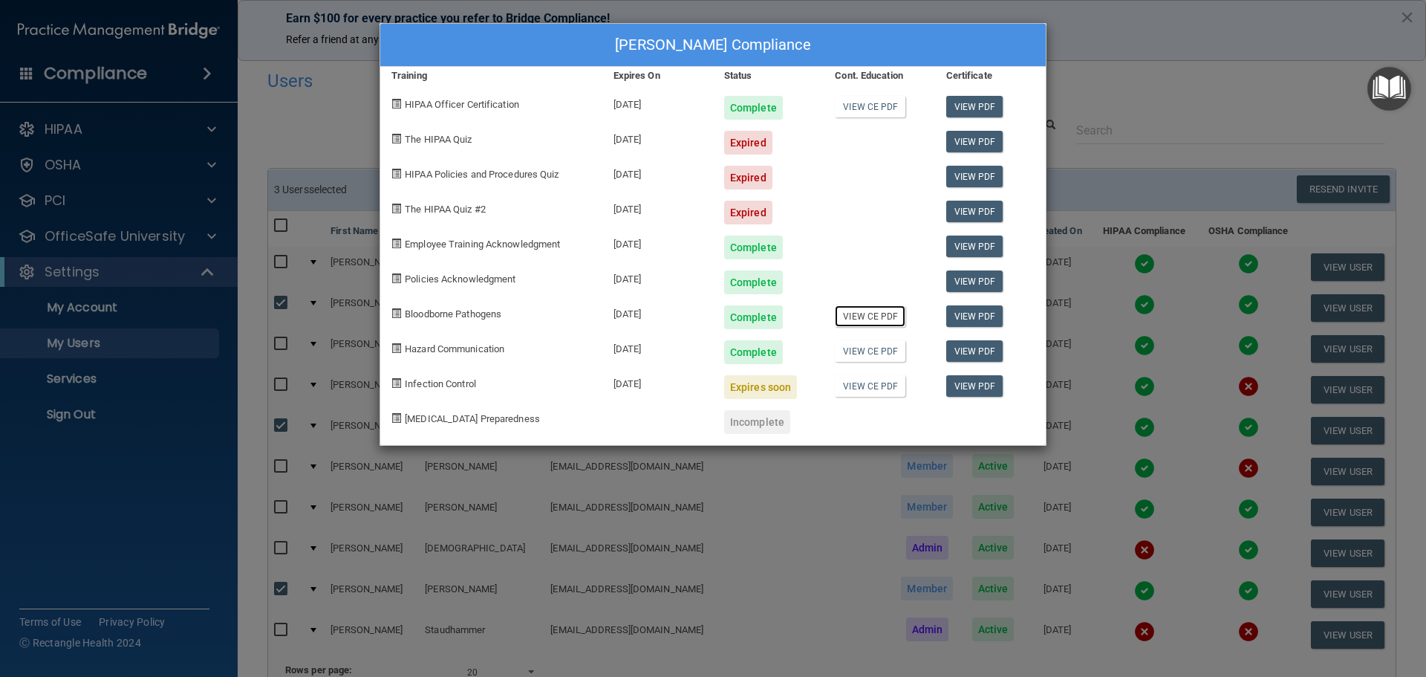
click at [850, 321] on link "View CE PDF" at bounding box center [870, 316] width 71 height 22
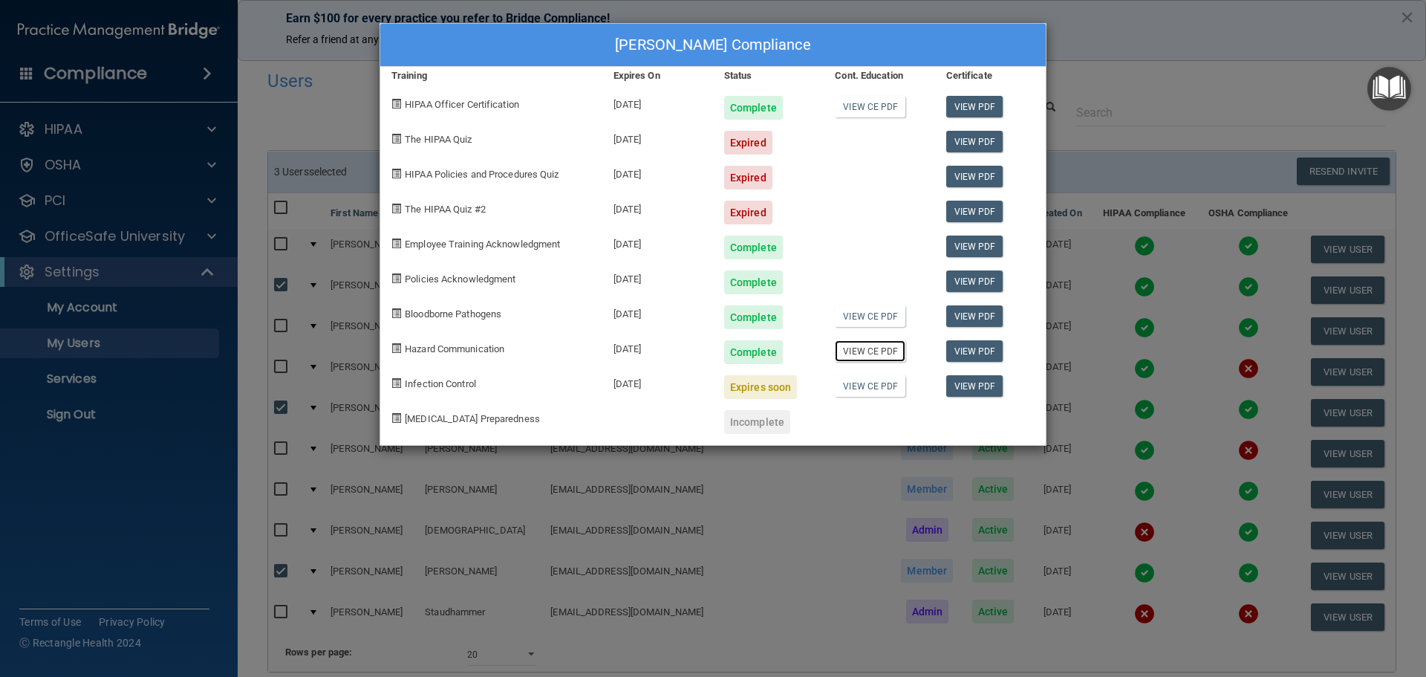
click at [859, 351] on link "View CE PDF" at bounding box center [870, 351] width 71 height 22
